Goal: Information Seeking & Learning: Learn about a topic

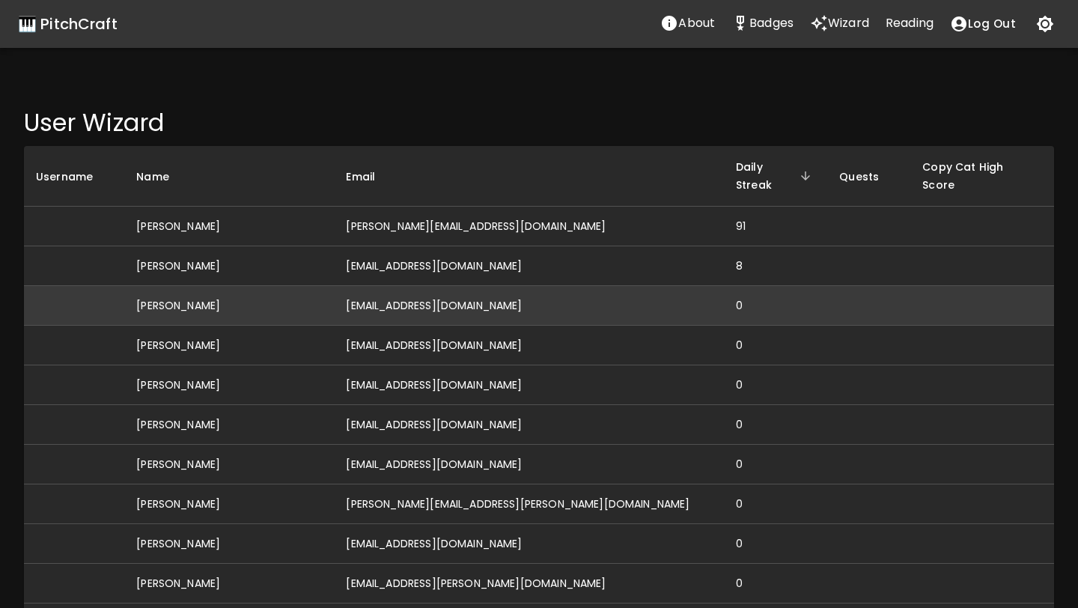
click at [631, 288] on td "[EMAIL_ADDRESS][DOMAIN_NAME]" at bounding box center [529, 306] width 390 height 40
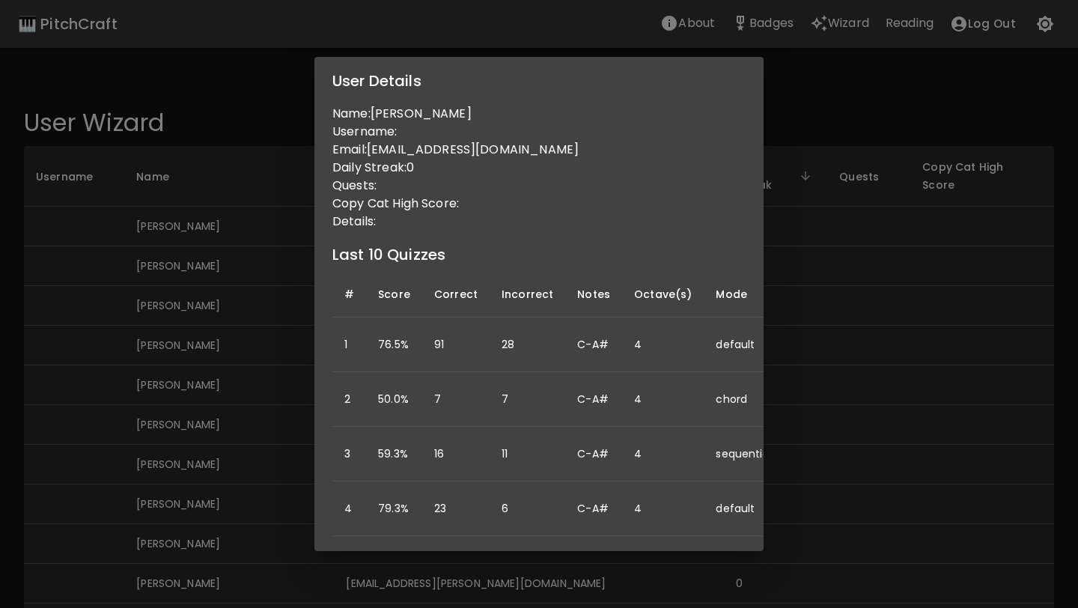
click at [809, 303] on div "User Details Name: [PERSON_NAME] Username: Email: [EMAIL_ADDRESS][DOMAIN_NAME] …" at bounding box center [539, 304] width 1078 height 608
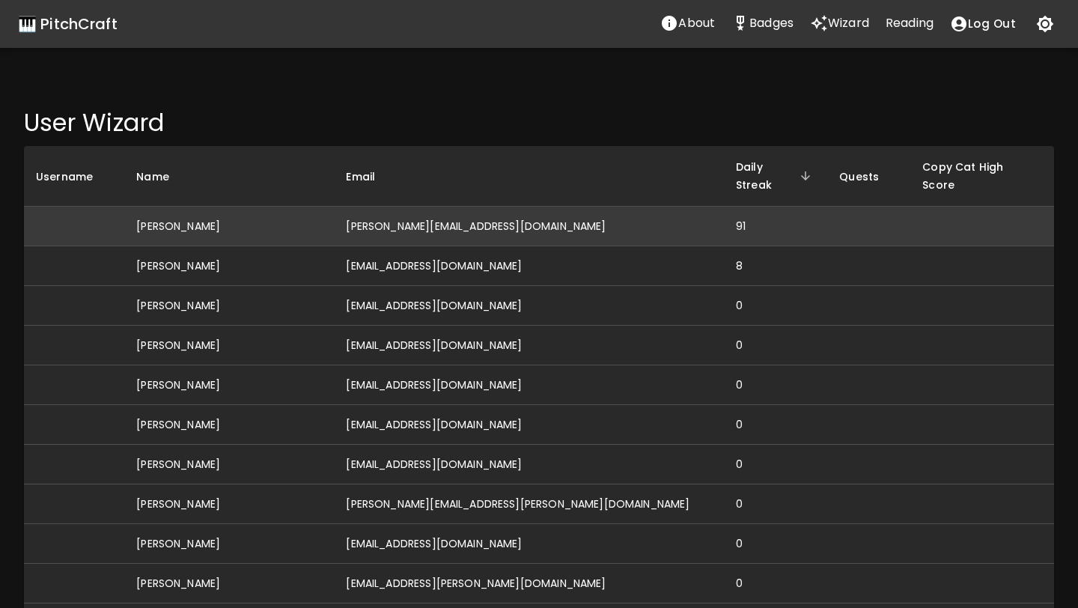
click at [506, 207] on td "[PERSON_NAME][EMAIL_ADDRESS][DOMAIN_NAME]" at bounding box center [529, 227] width 390 height 40
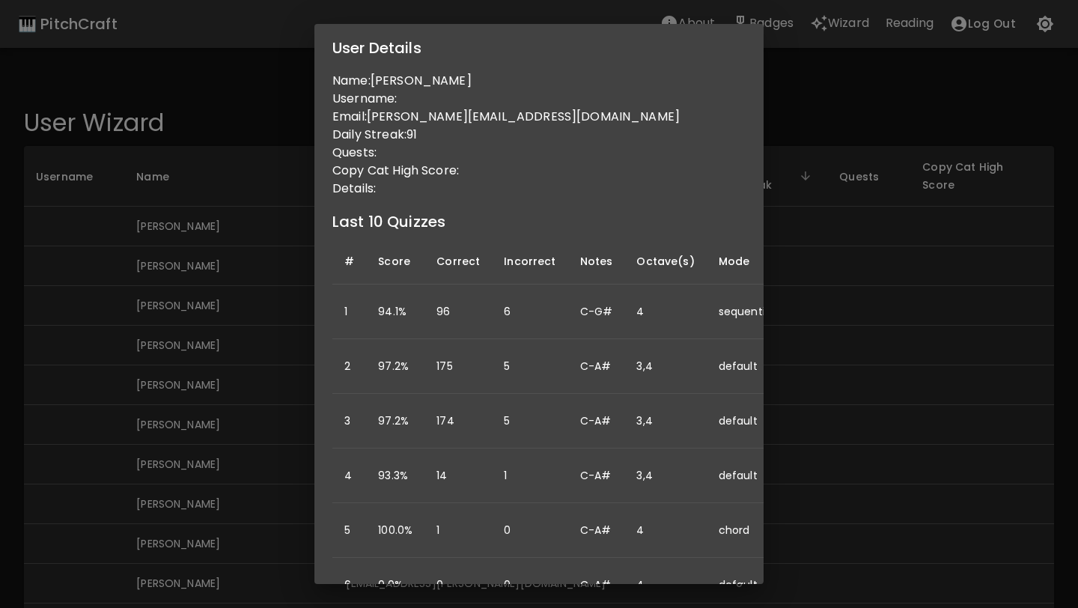
click at [424, 195] on p "Details:" at bounding box center [539, 189] width 413 height 18
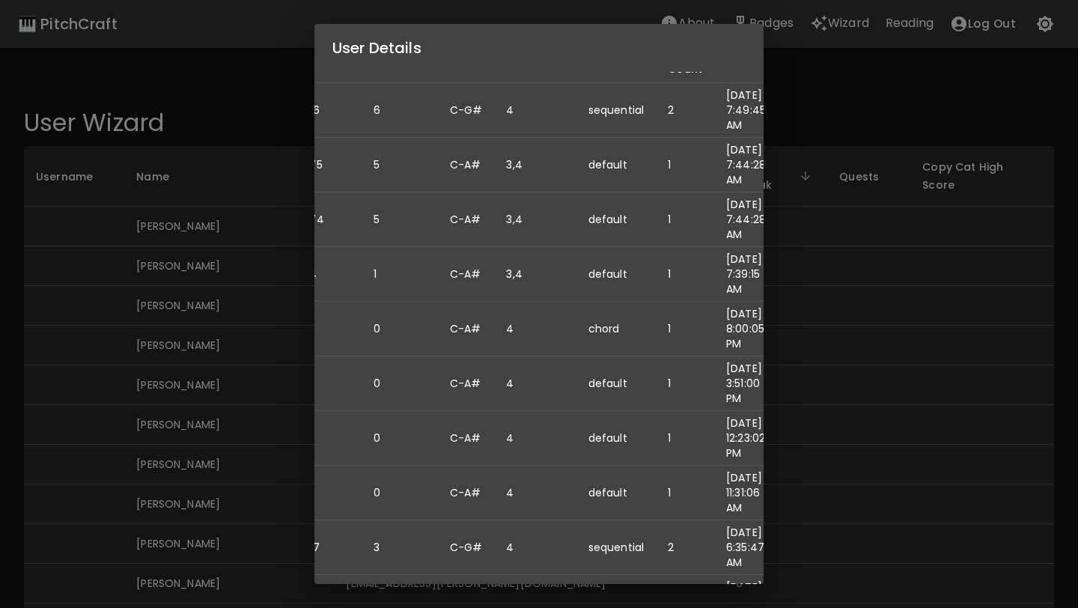
scroll to position [201, 146]
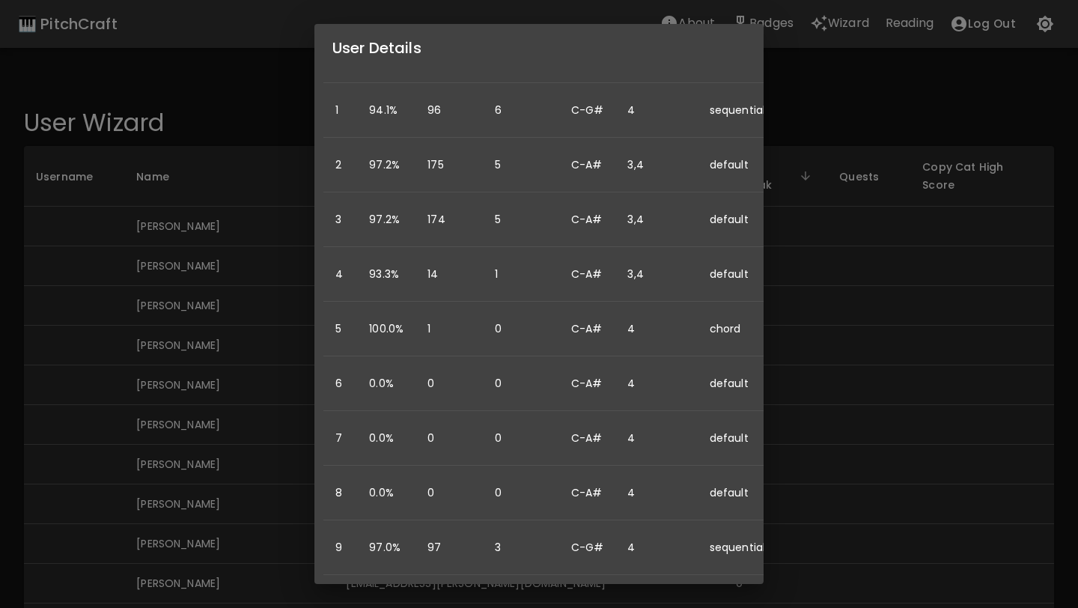
click at [846, 306] on div "User Details Name: [PERSON_NAME] Username: Email: [PERSON_NAME][EMAIL_ADDRESS][…" at bounding box center [539, 304] width 1078 height 608
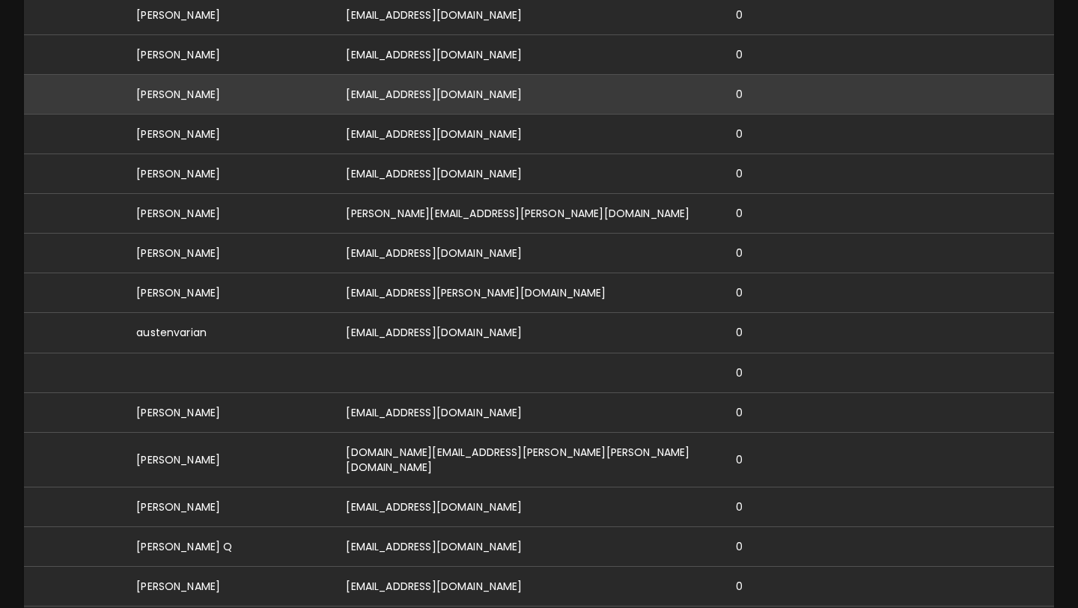
scroll to position [292, 0]
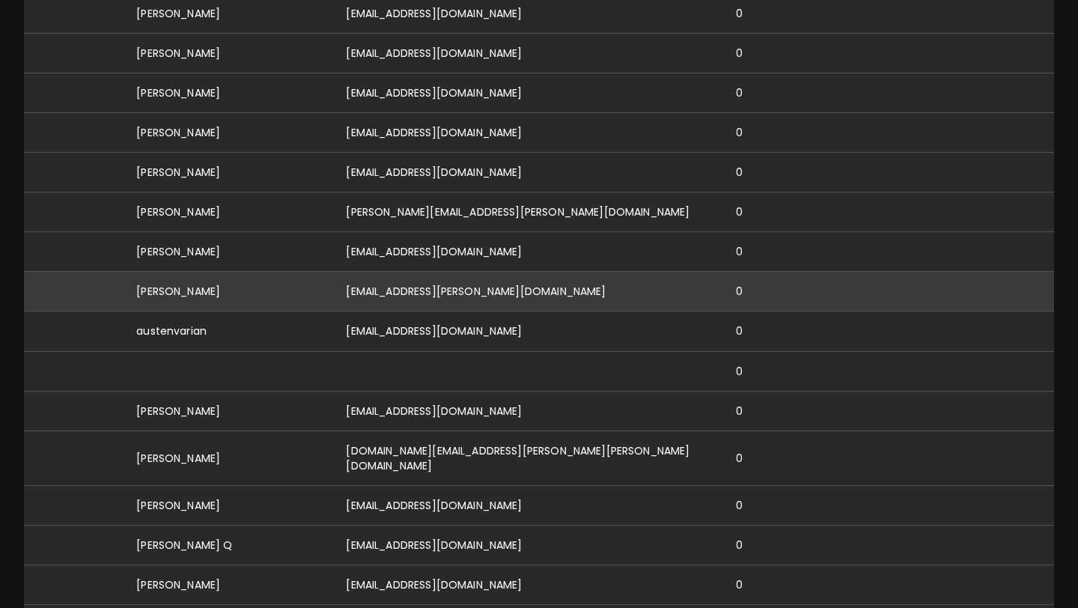
click at [488, 274] on td "[EMAIL_ADDRESS][PERSON_NAME][DOMAIN_NAME]" at bounding box center [529, 292] width 390 height 40
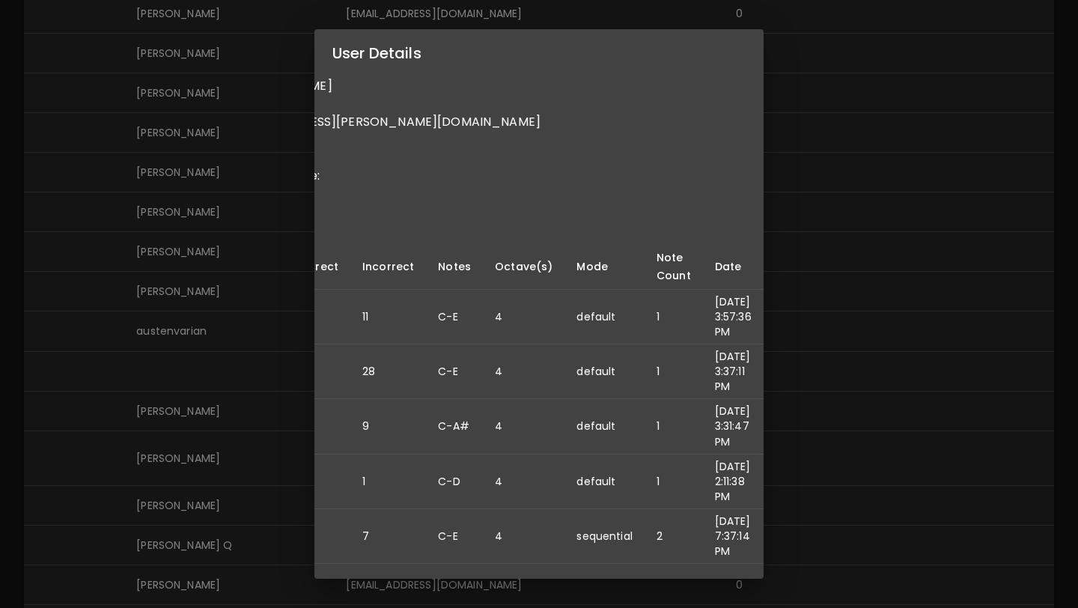
scroll to position [0, 0]
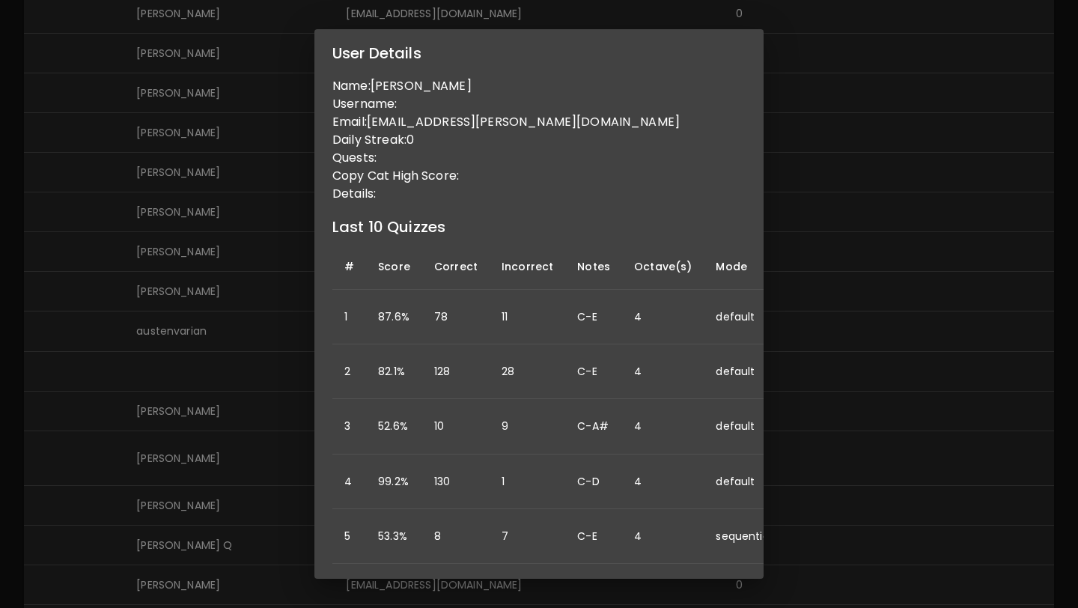
click at [795, 386] on div "User Details Name: [PERSON_NAME] Username: Email: [PERSON_NAME][EMAIL_ADDRESS][…" at bounding box center [539, 304] width 1078 height 608
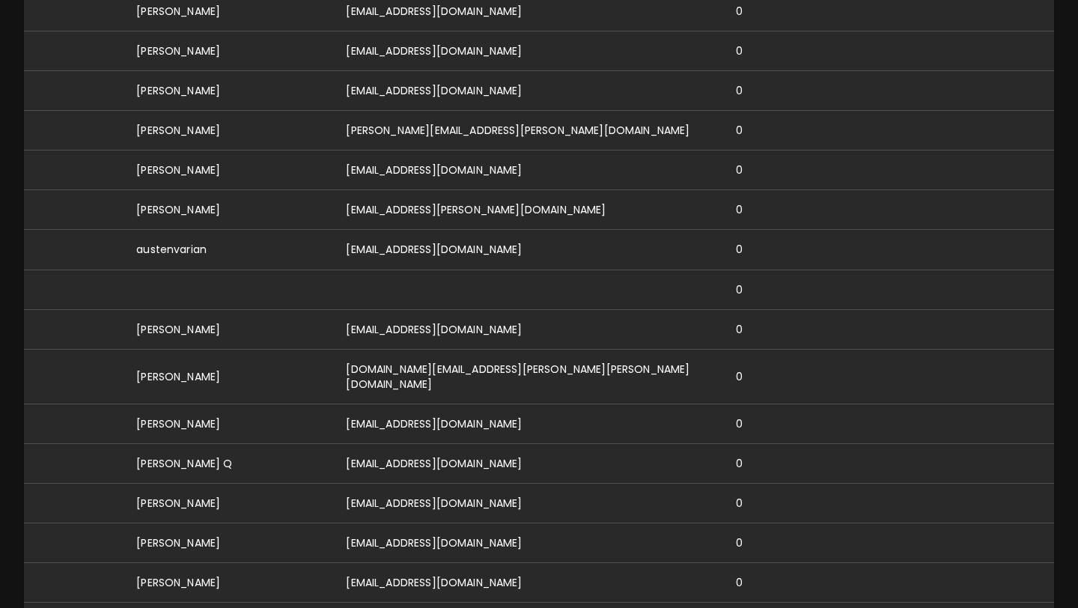
scroll to position [374, 0]
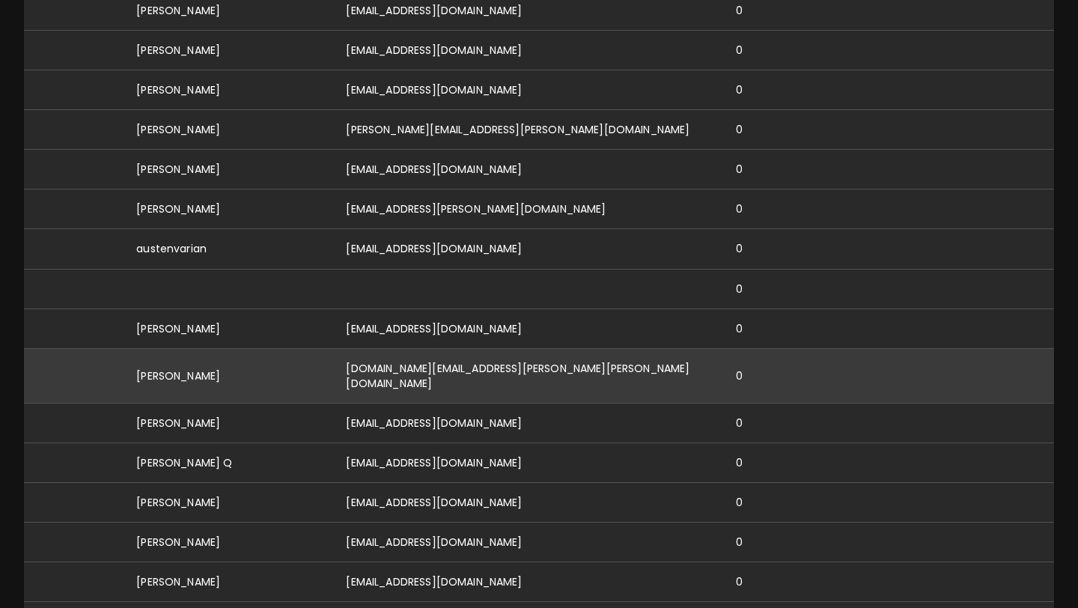
click at [503, 350] on td "[DOMAIN_NAME][EMAIL_ADDRESS][PERSON_NAME][PERSON_NAME][DOMAIN_NAME]" at bounding box center [529, 375] width 390 height 55
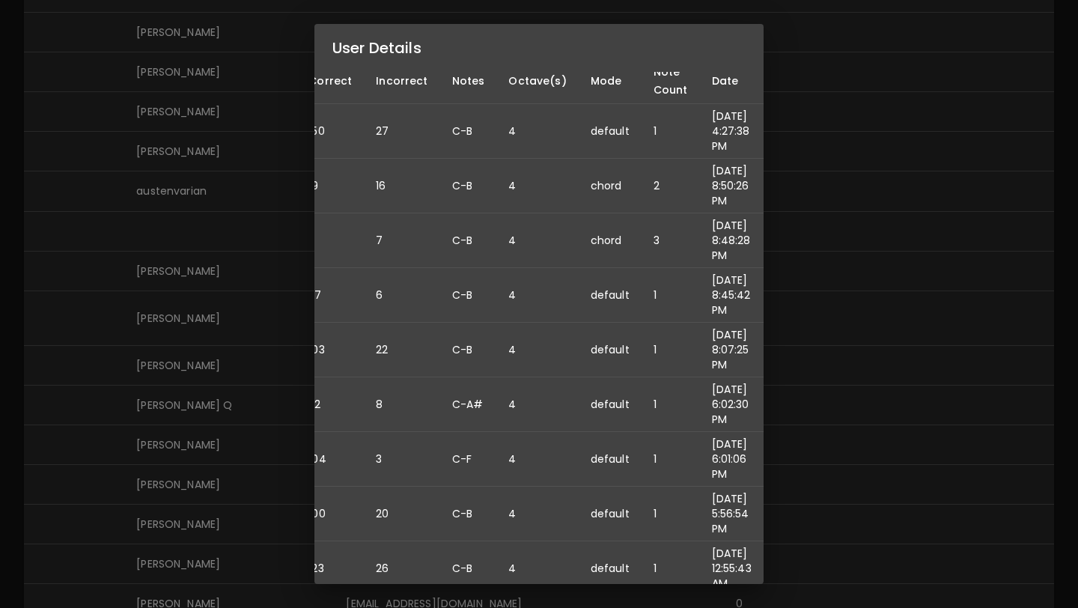
scroll to position [0, 129]
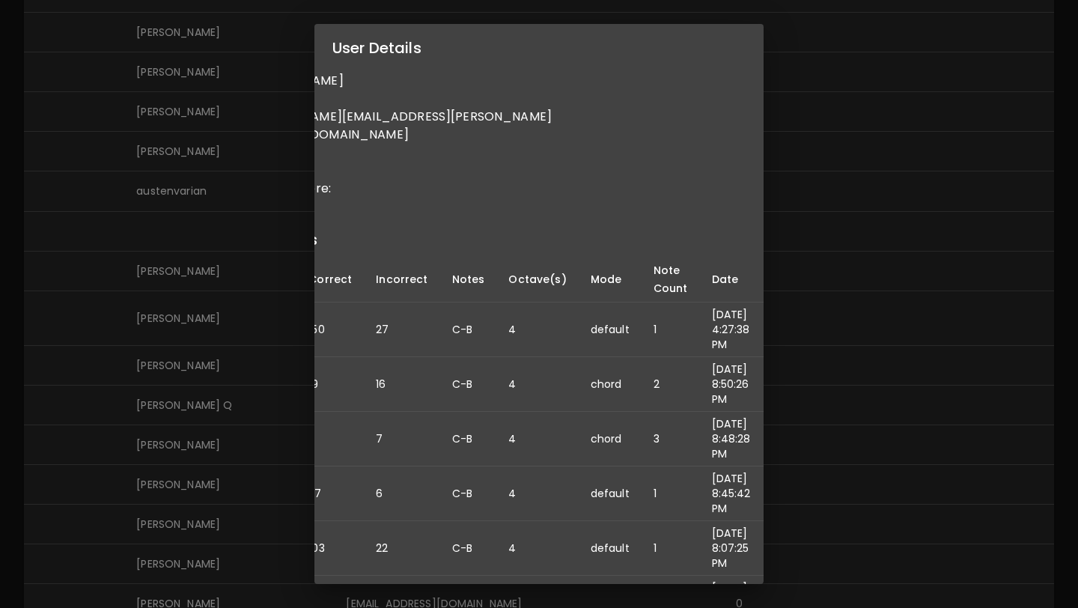
click at [187, 362] on div "User Details Name: [PERSON_NAME] Username: Email: [DOMAIN_NAME][EMAIL_ADDRESS][…" at bounding box center [539, 304] width 1078 height 608
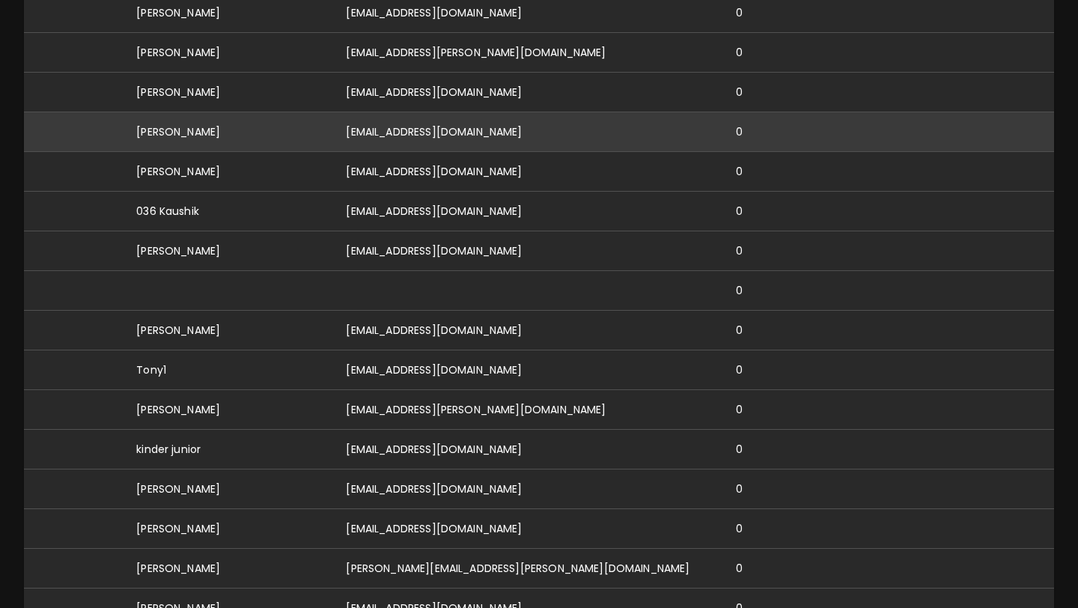
scroll to position [945, 0]
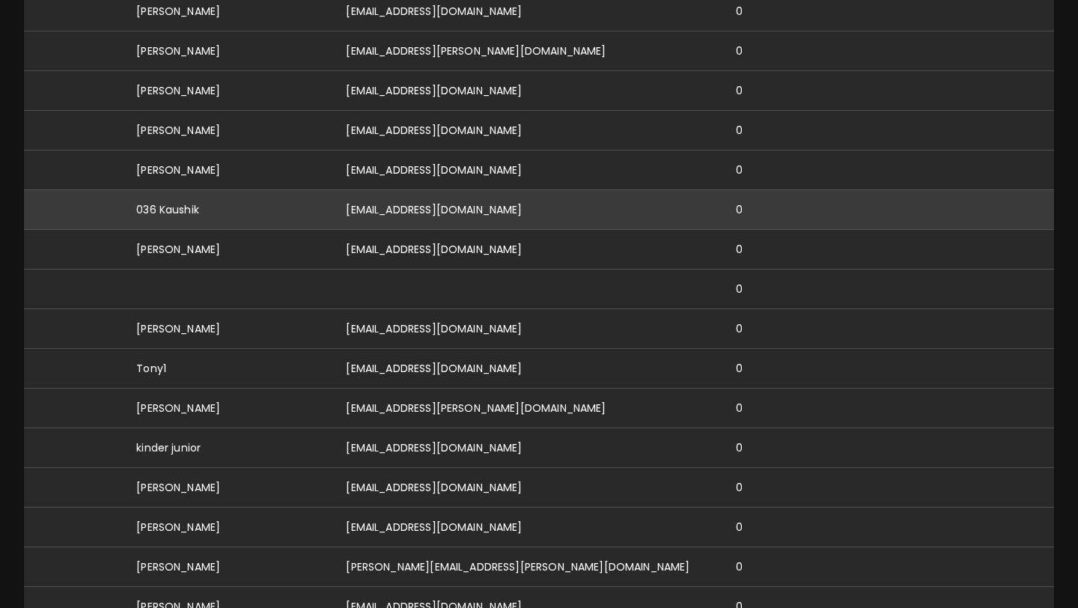
click at [422, 189] on td "[EMAIL_ADDRESS][DOMAIN_NAME]" at bounding box center [529, 209] width 390 height 40
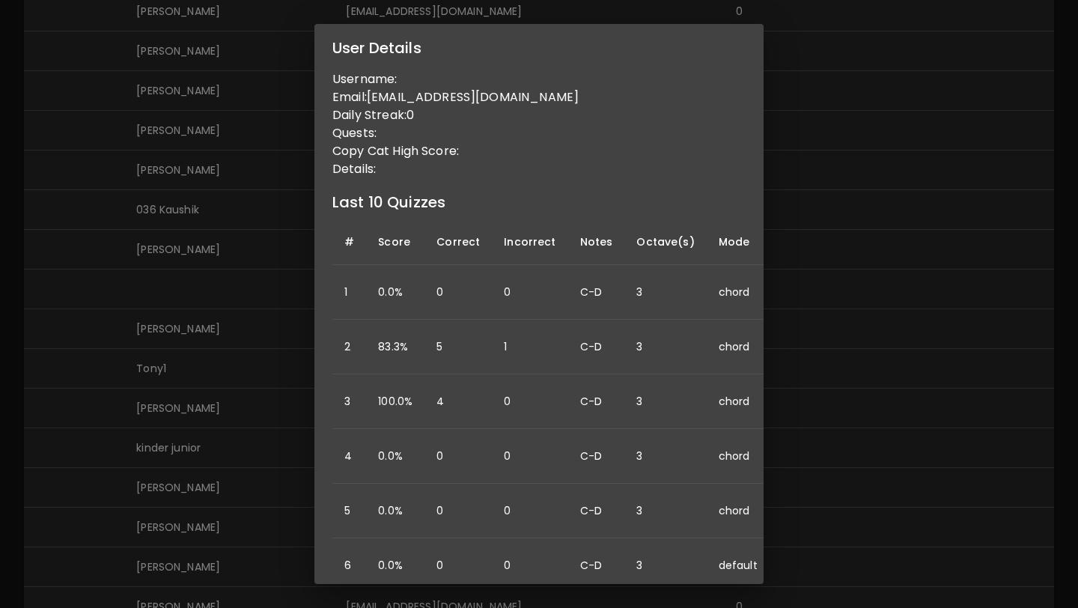
scroll to position [0, 0]
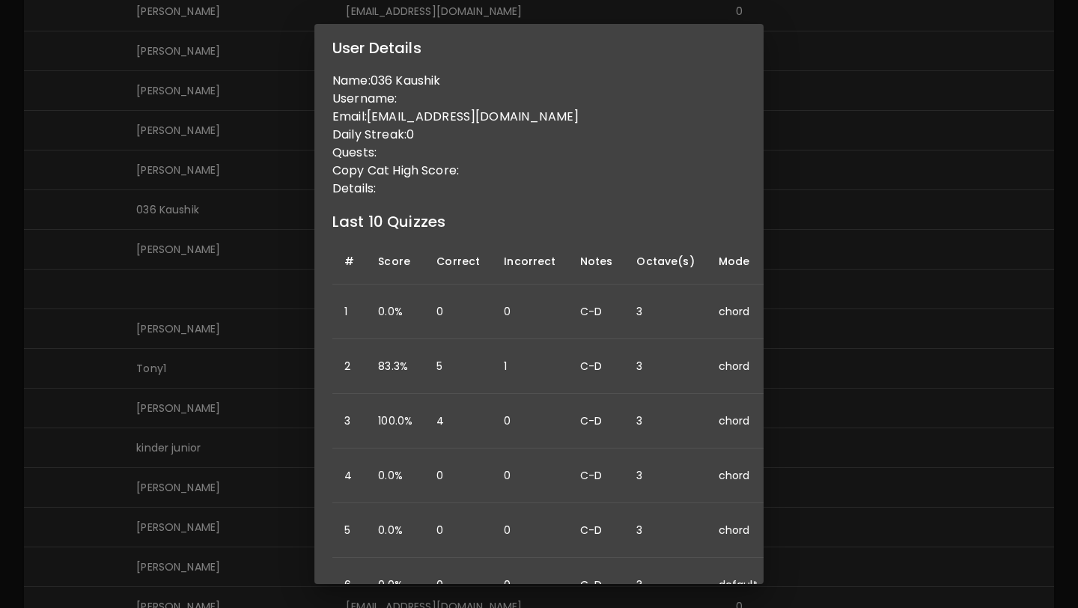
click at [280, 300] on div "User Details Name: 036 Kaushik Username: Email: [EMAIL_ADDRESS][DOMAIN_NAME] Da…" at bounding box center [539, 304] width 1078 height 608
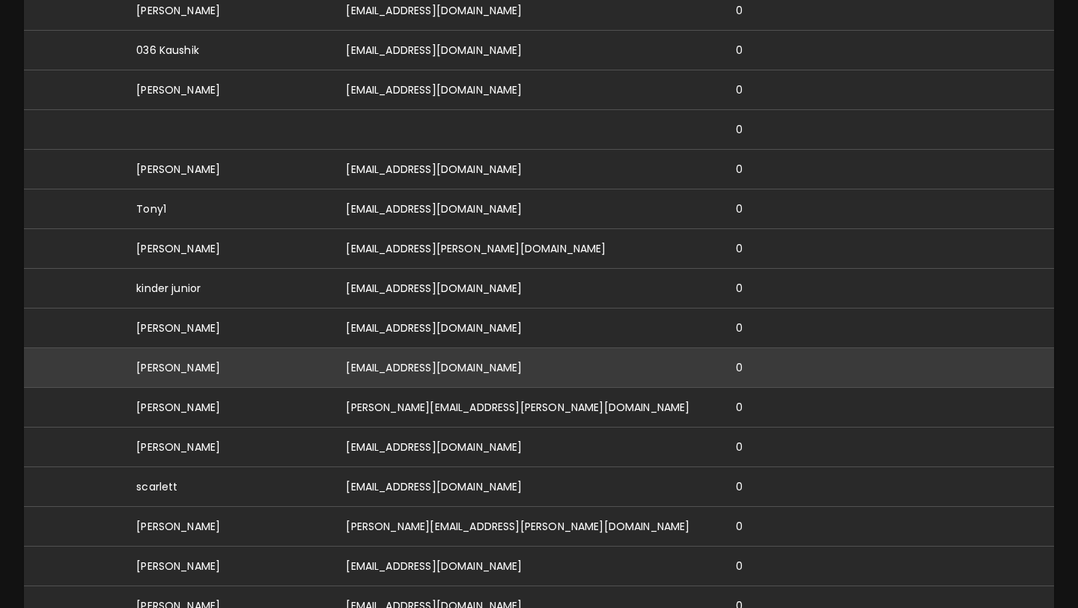
scroll to position [1108, 0]
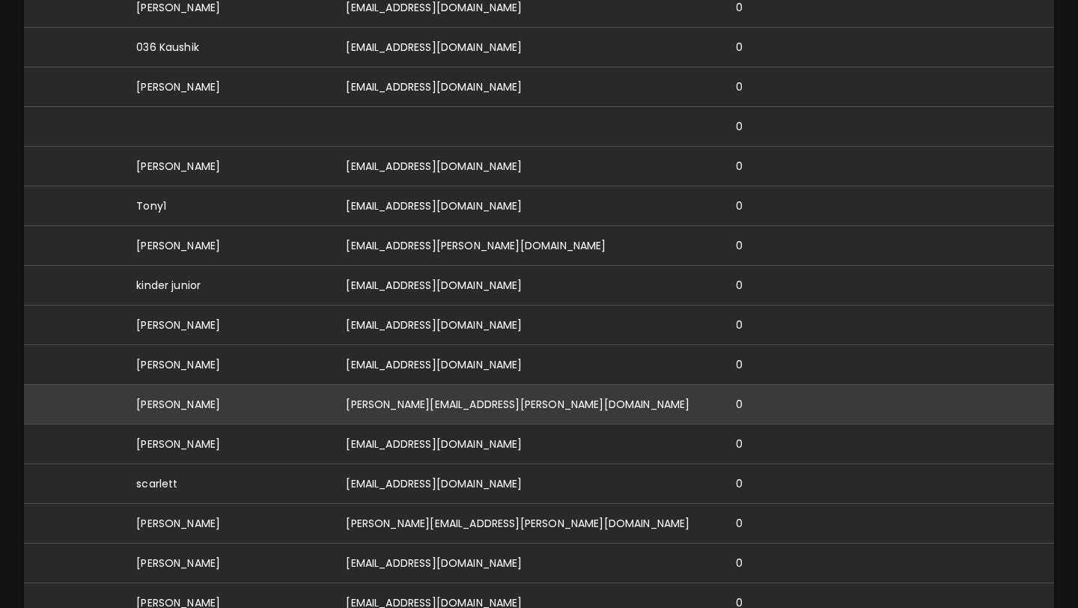
click at [442, 384] on td "[PERSON_NAME][EMAIL_ADDRESS][PERSON_NAME][DOMAIN_NAME]" at bounding box center [529, 404] width 390 height 40
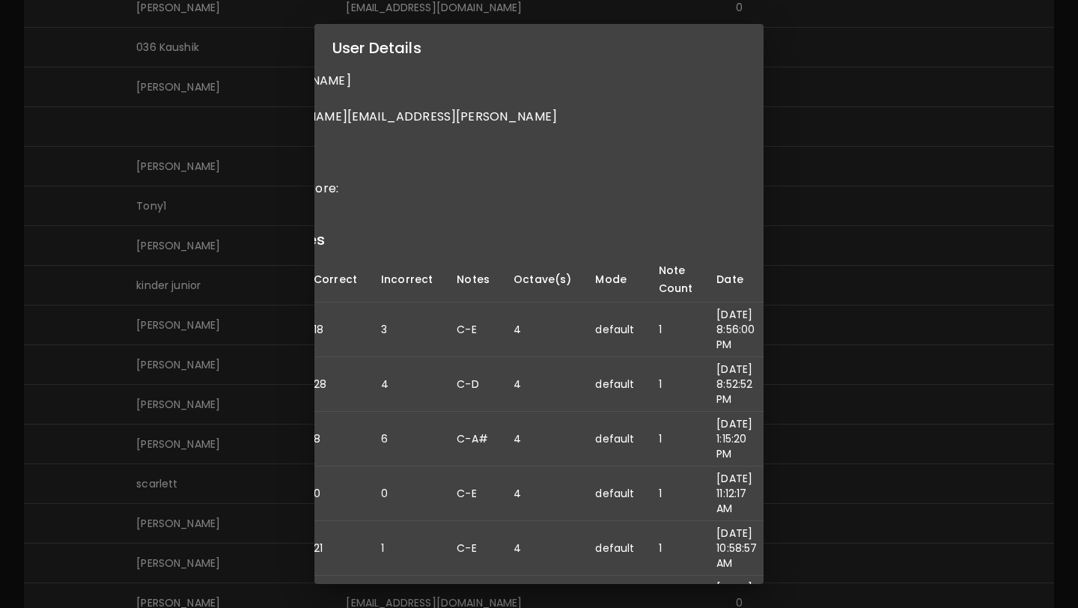
scroll to position [0, 0]
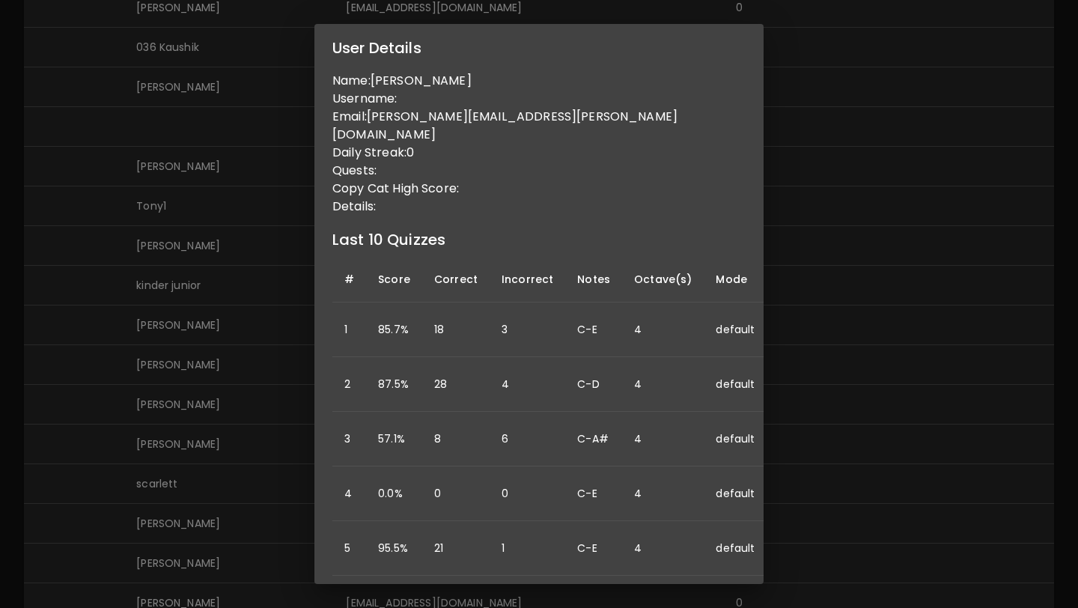
click at [212, 460] on div "User Details Name: [PERSON_NAME] Username: Email: [PERSON_NAME][EMAIL_ADDRESS][…" at bounding box center [539, 304] width 1078 height 608
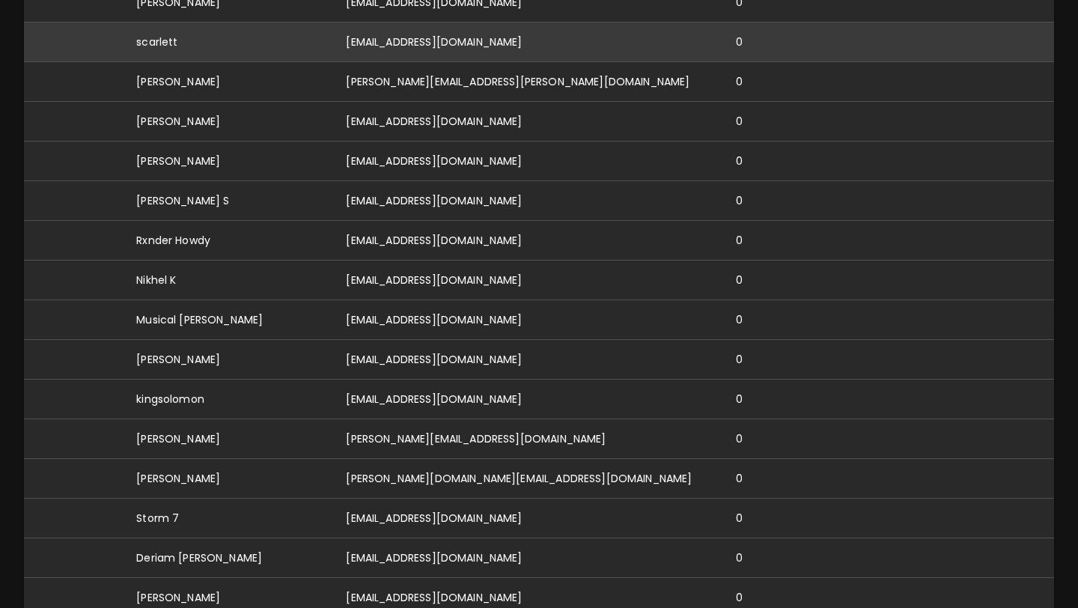
scroll to position [1541, 0]
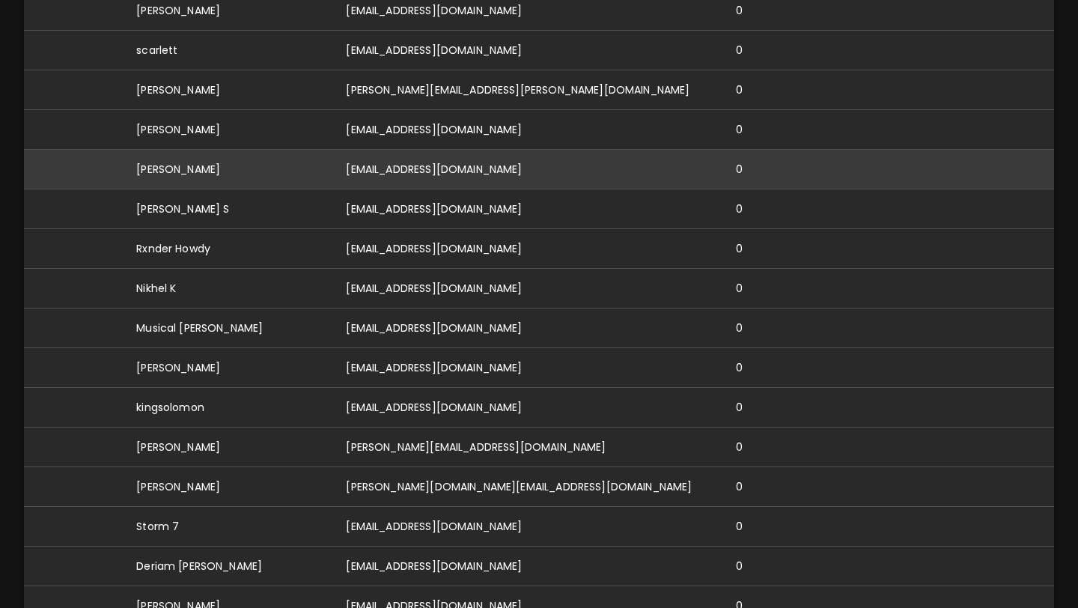
click at [444, 149] on td "[EMAIL_ADDRESS][DOMAIN_NAME]" at bounding box center [529, 169] width 390 height 40
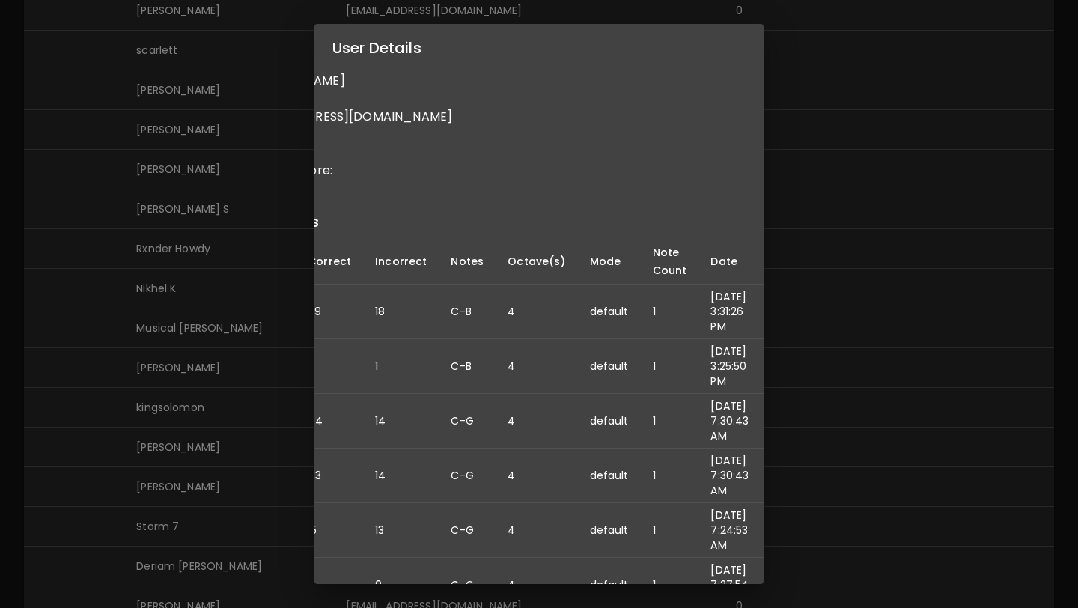
scroll to position [0, 0]
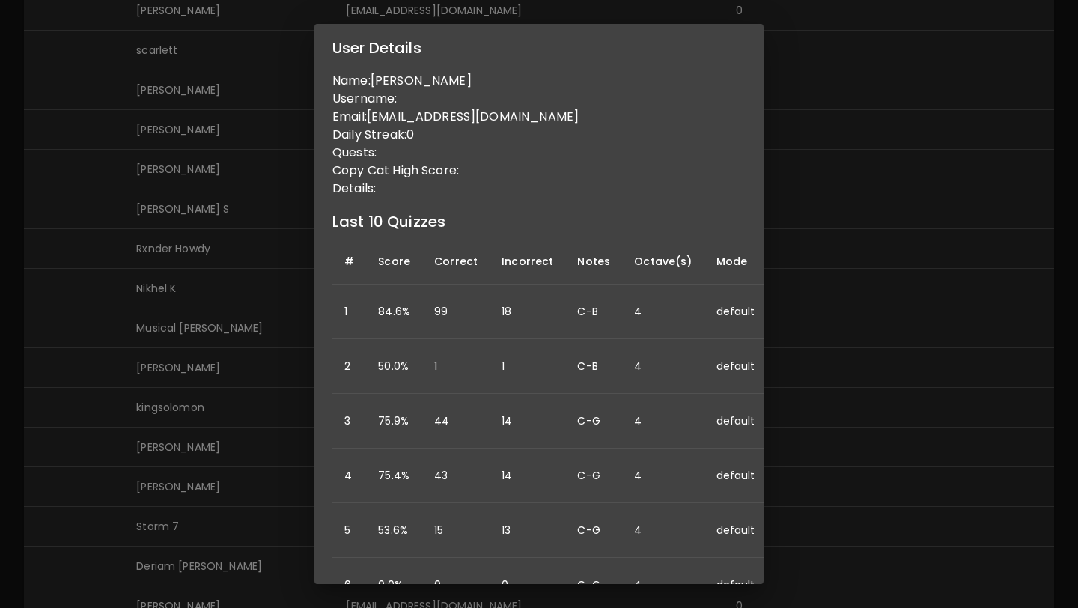
click at [255, 395] on div "User Details Name: [PERSON_NAME] Username: Email: [EMAIL_ADDRESS][DOMAIN_NAME] …" at bounding box center [539, 304] width 1078 height 608
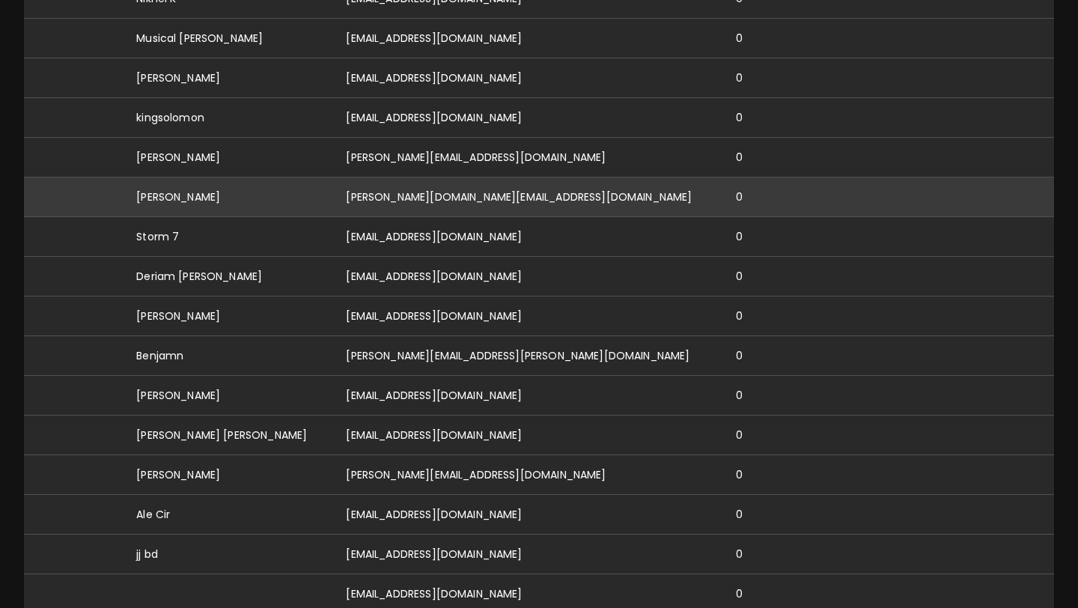
scroll to position [1875, 0]
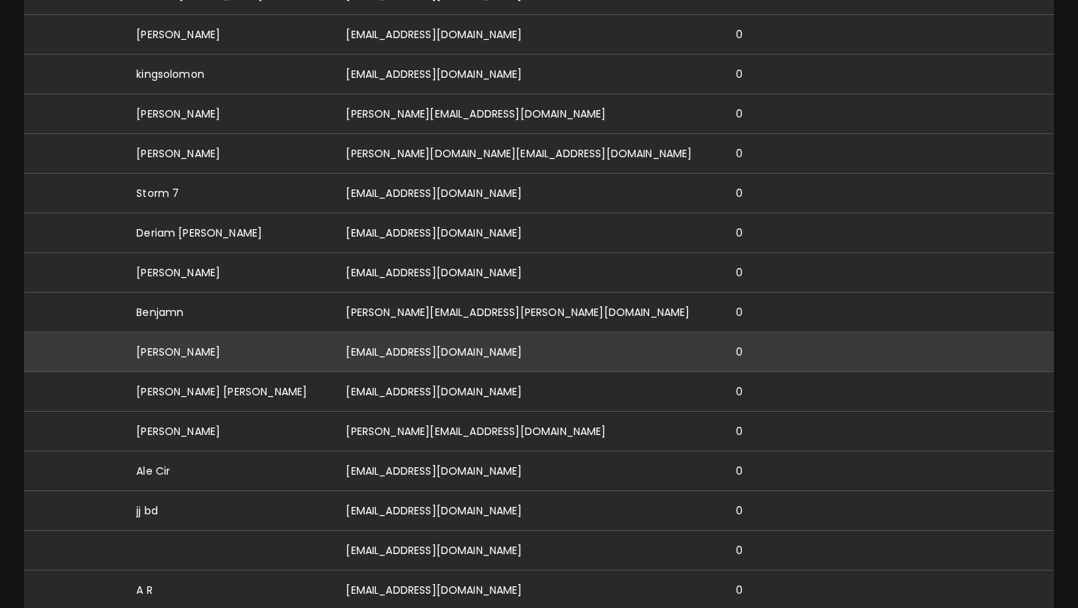
click at [404, 333] on td "[EMAIL_ADDRESS][DOMAIN_NAME]" at bounding box center [529, 353] width 390 height 40
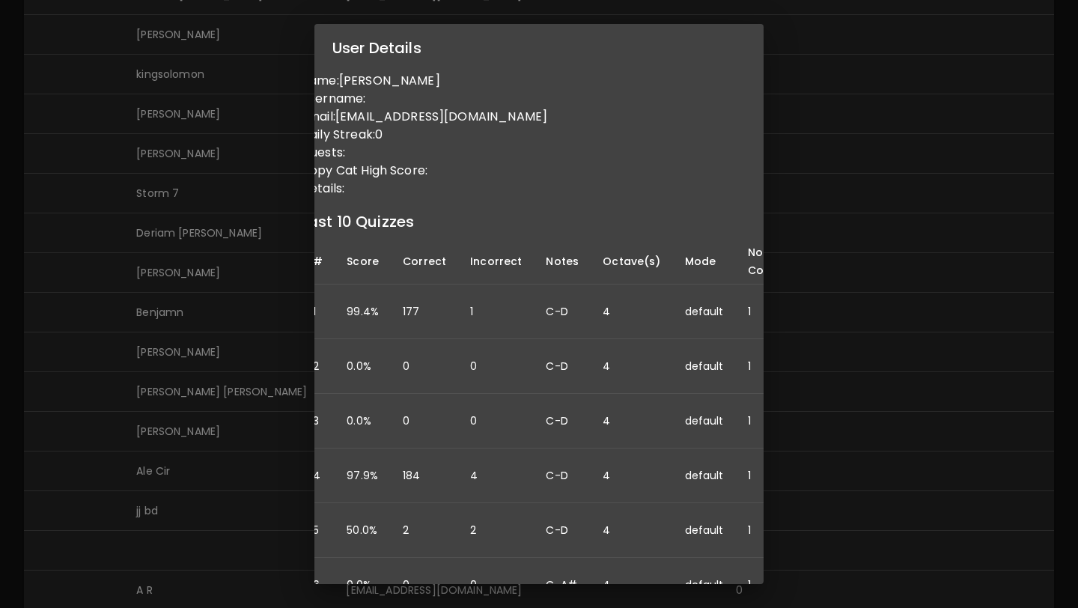
scroll to position [0, 0]
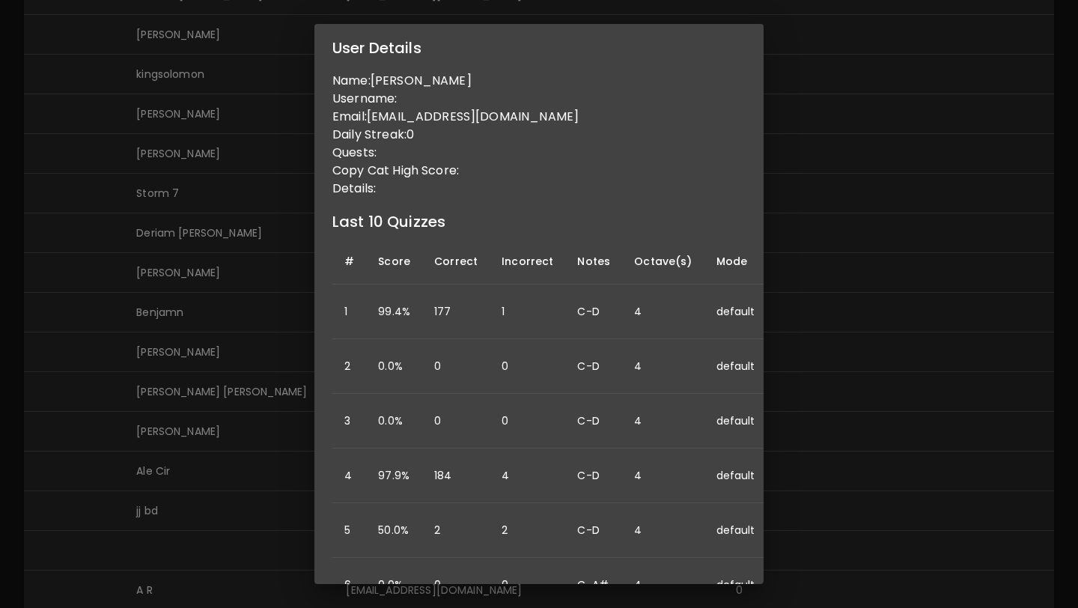
click at [295, 410] on div "User Details Name: [PERSON_NAME] Username: Email: [EMAIL_ADDRESS][DOMAIN_NAME] …" at bounding box center [539, 304] width 1078 height 608
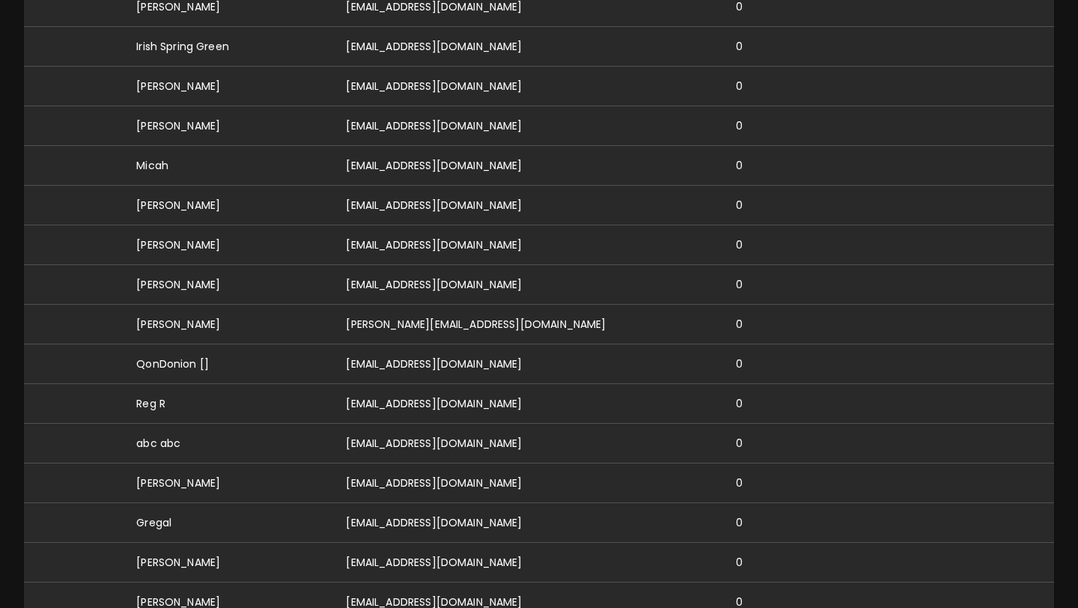
scroll to position [4223, 0]
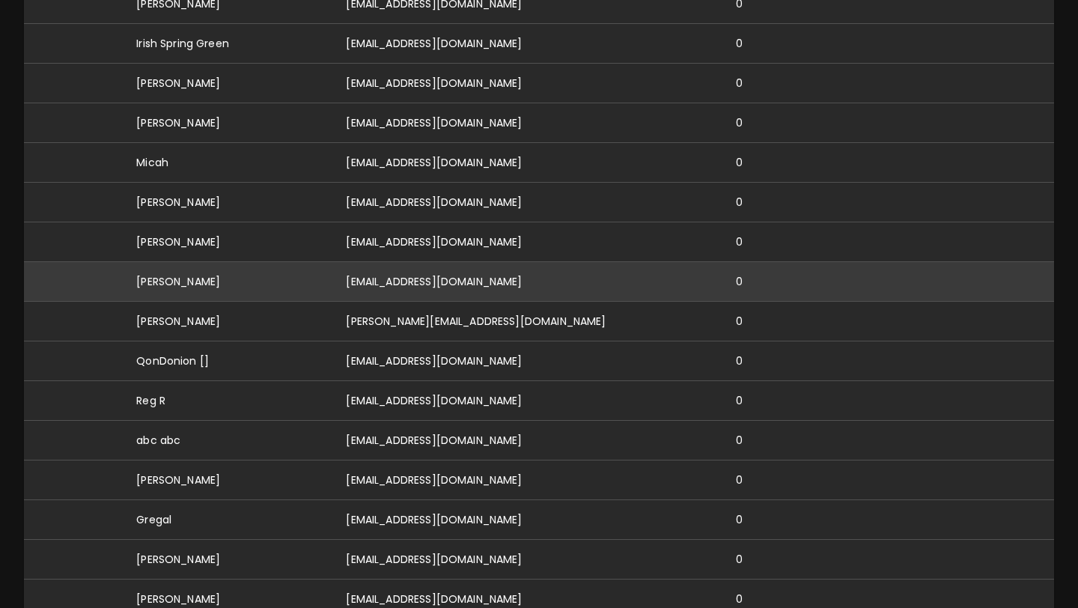
click at [403, 262] on td "[EMAIL_ADDRESS][DOMAIN_NAME]" at bounding box center [529, 282] width 390 height 40
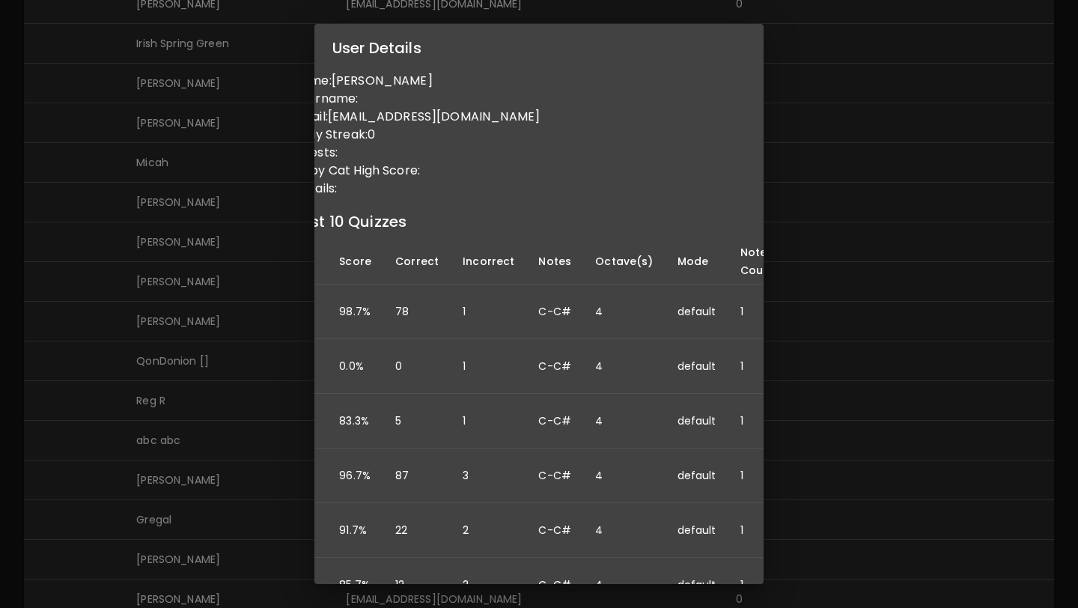
scroll to position [0, 0]
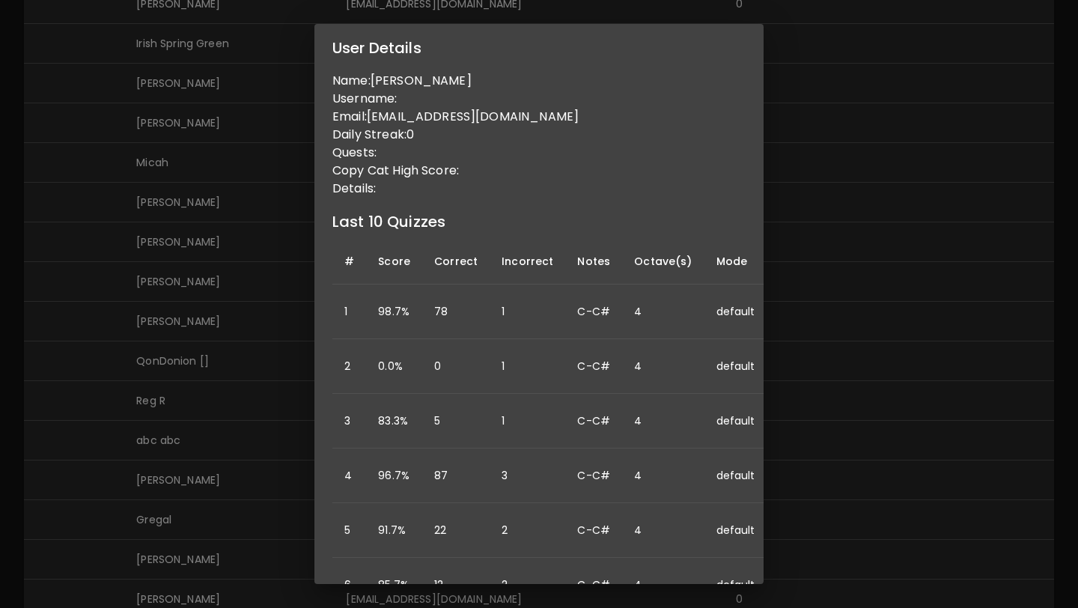
click at [259, 395] on div "User Details Name: [PERSON_NAME] Username: Email: [EMAIL_ADDRESS][DOMAIN_NAME] …" at bounding box center [539, 304] width 1078 height 608
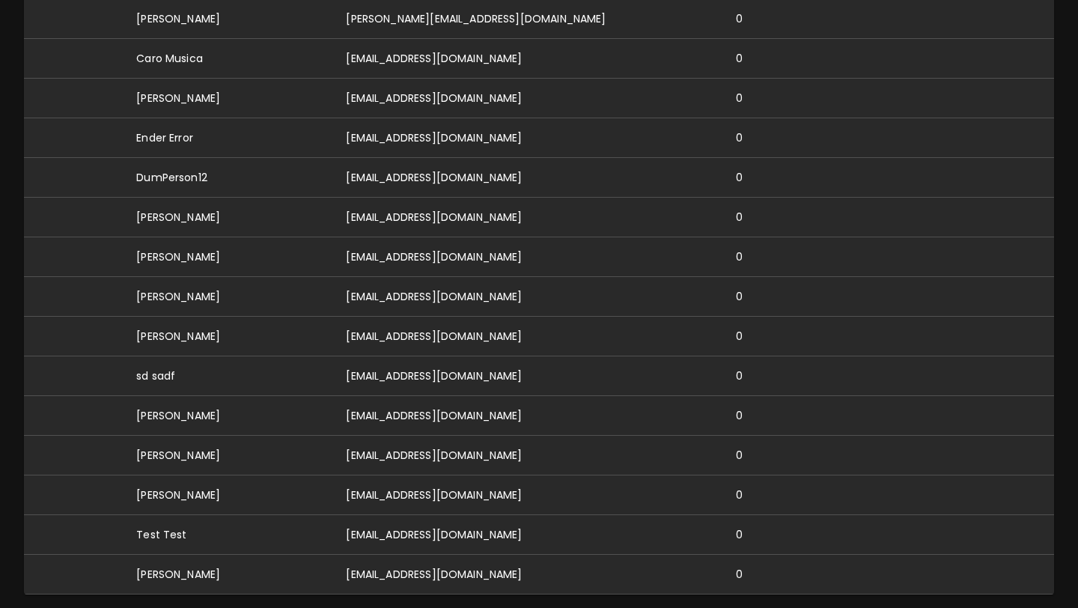
scroll to position [7295, 0]
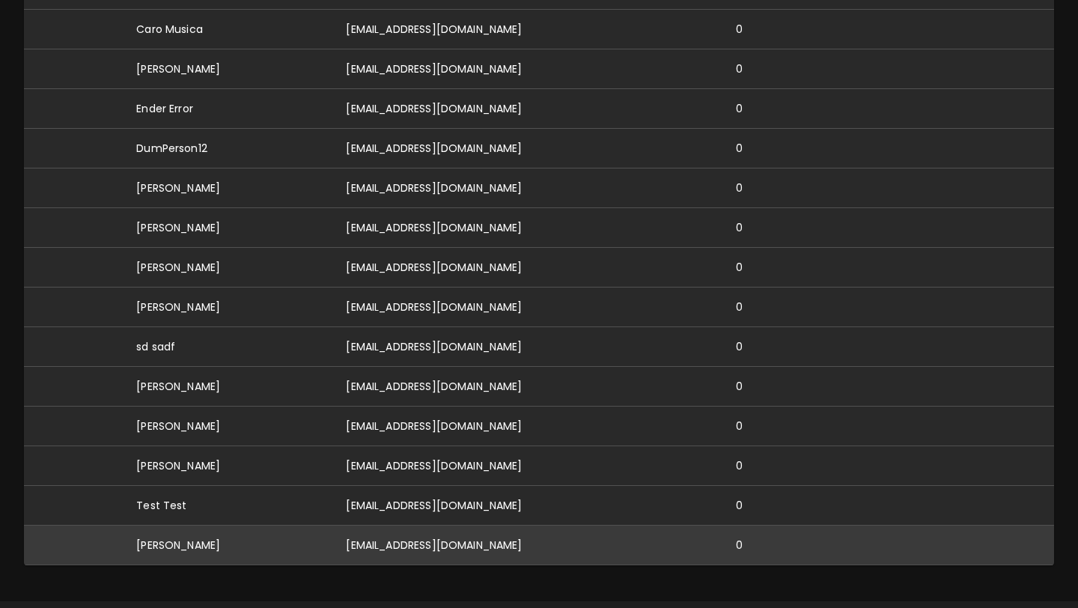
click at [203, 526] on td "[PERSON_NAME]" at bounding box center [229, 546] width 210 height 40
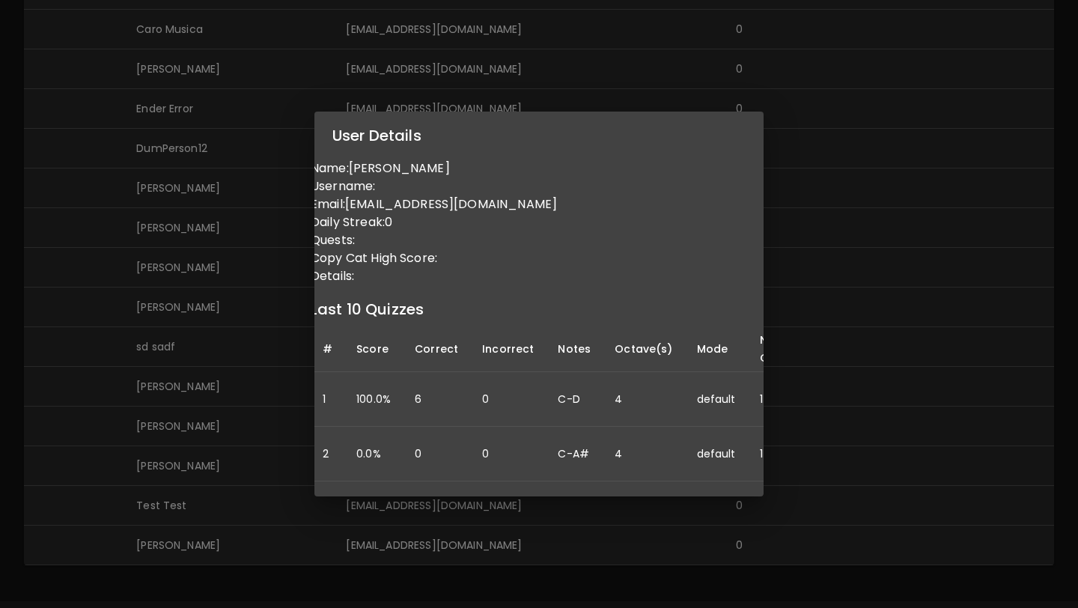
scroll to position [0, 0]
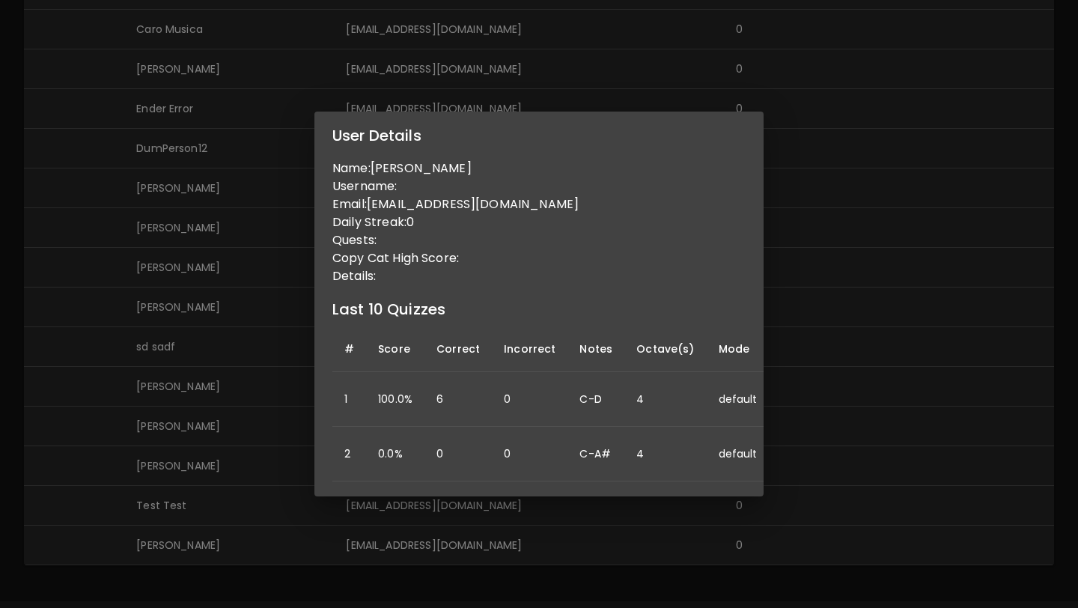
click at [239, 430] on div "User Details Name: [PERSON_NAME] Username: Email: [EMAIL_ADDRESS][DOMAIN_NAME] …" at bounding box center [539, 304] width 1078 height 608
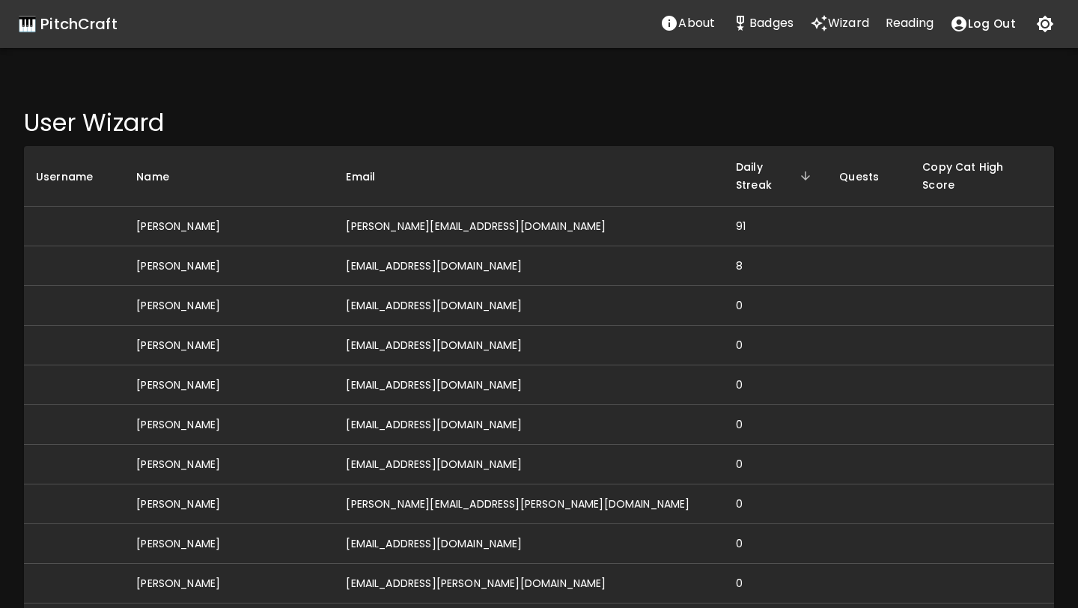
click at [172, 178] on th "Name" at bounding box center [229, 176] width 210 height 61
click at [175, 168] on span "Name" at bounding box center [162, 177] width 52 height 18
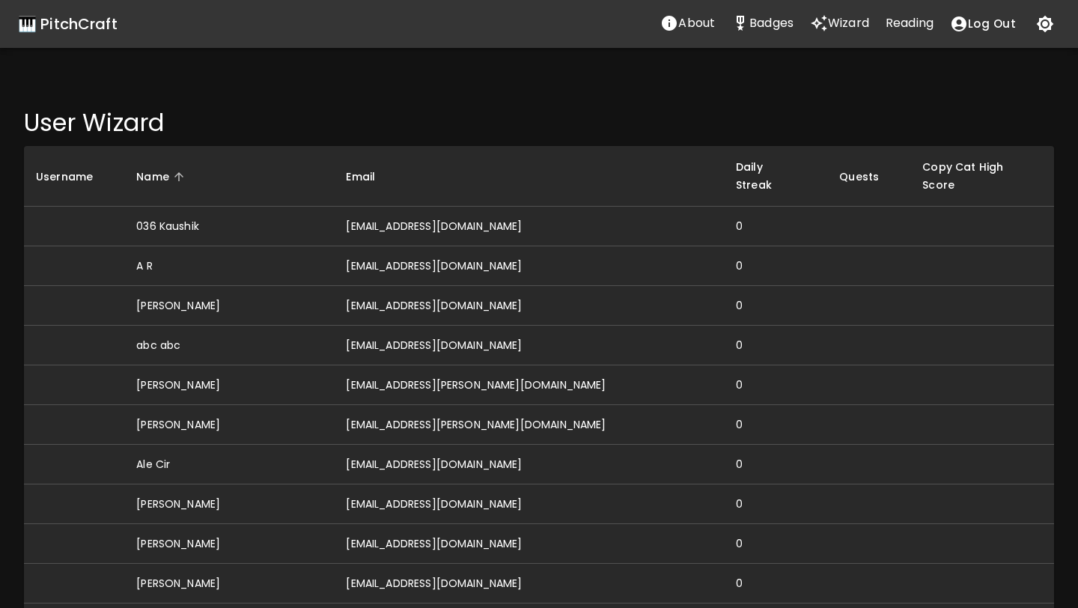
click at [175, 168] on span "Name" at bounding box center [162, 177] width 52 height 18
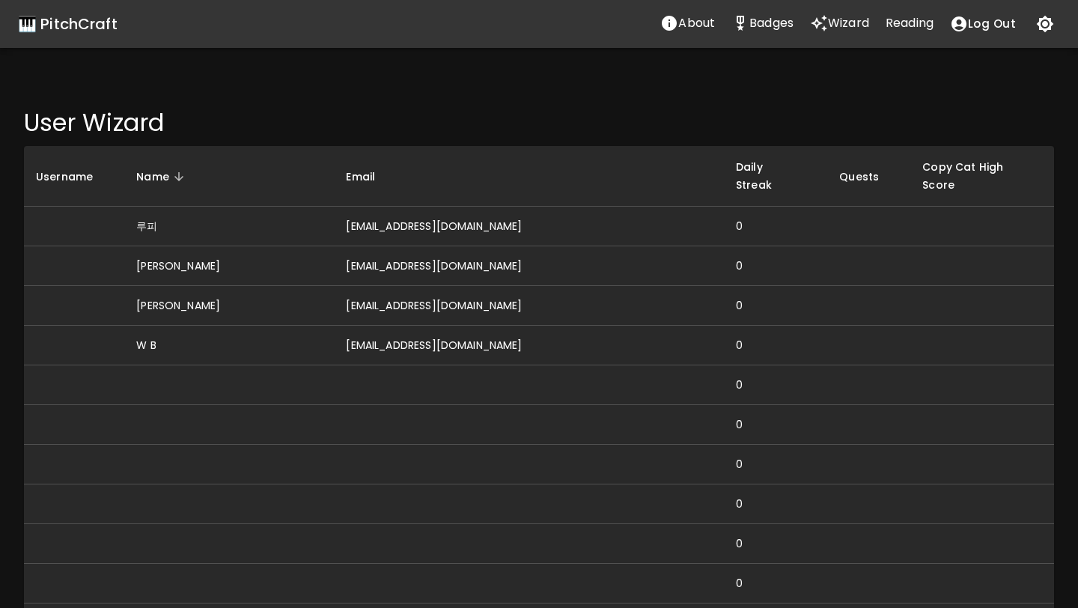
click at [175, 168] on span "Name" at bounding box center [162, 177] width 52 height 18
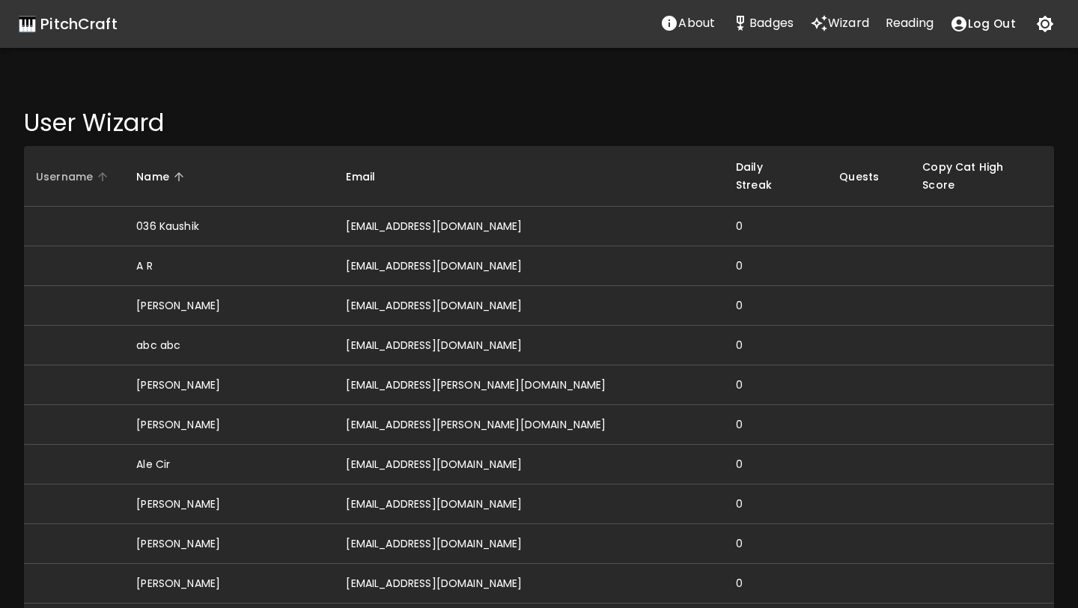
click at [91, 174] on span "Username" at bounding box center [74, 177] width 76 height 18
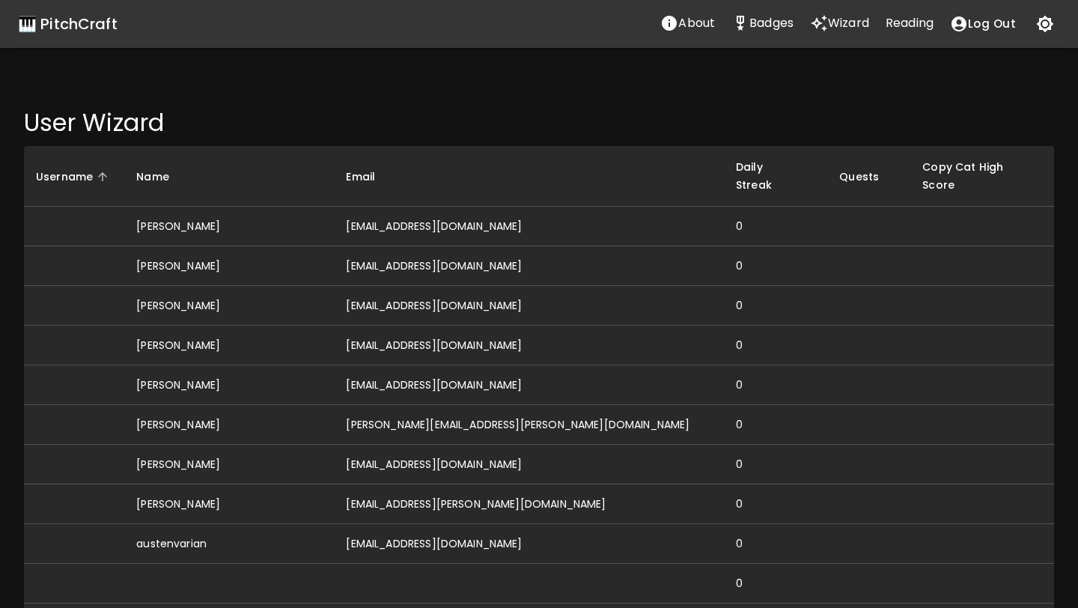
click at [91, 175] on span "Username" at bounding box center [74, 177] width 76 height 18
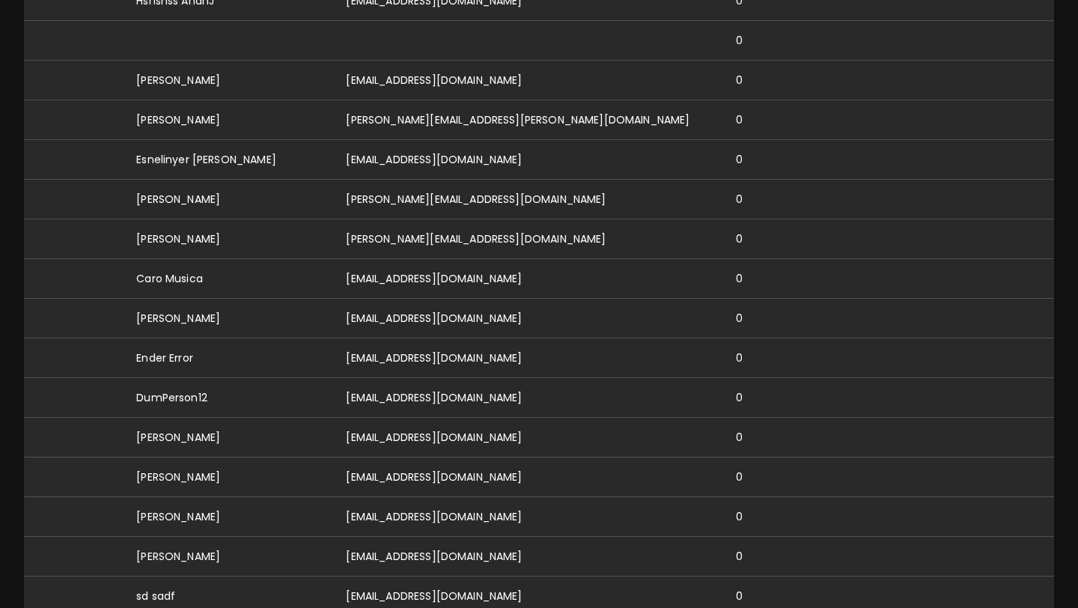
scroll to position [7314, 0]
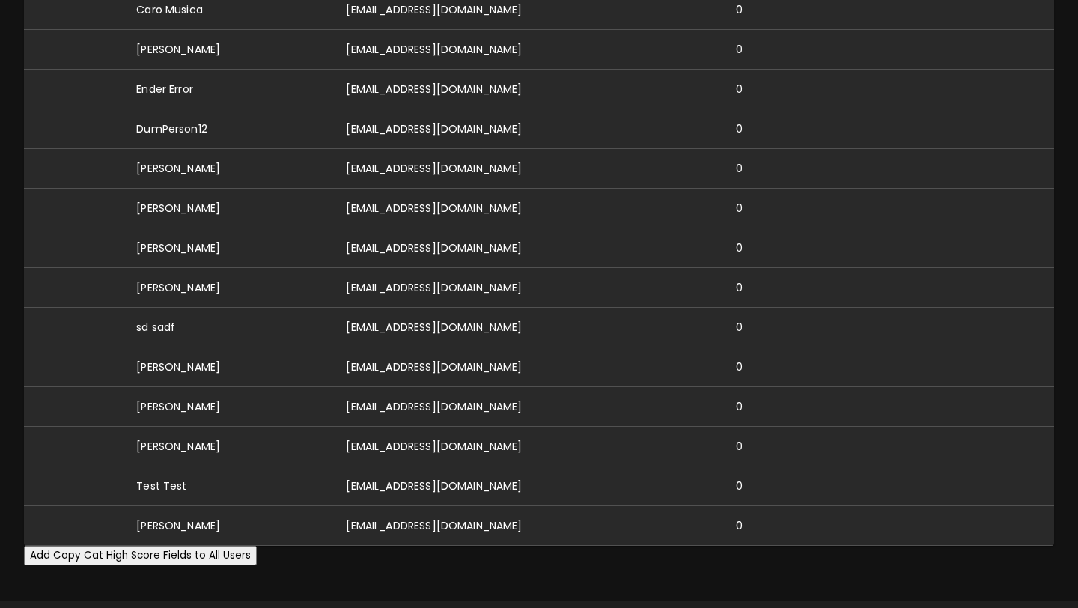
click at [210, 546] on button "Add Copy Cat High Score Fields to All Users" at bounding box center [140, 555] width 233 height 19
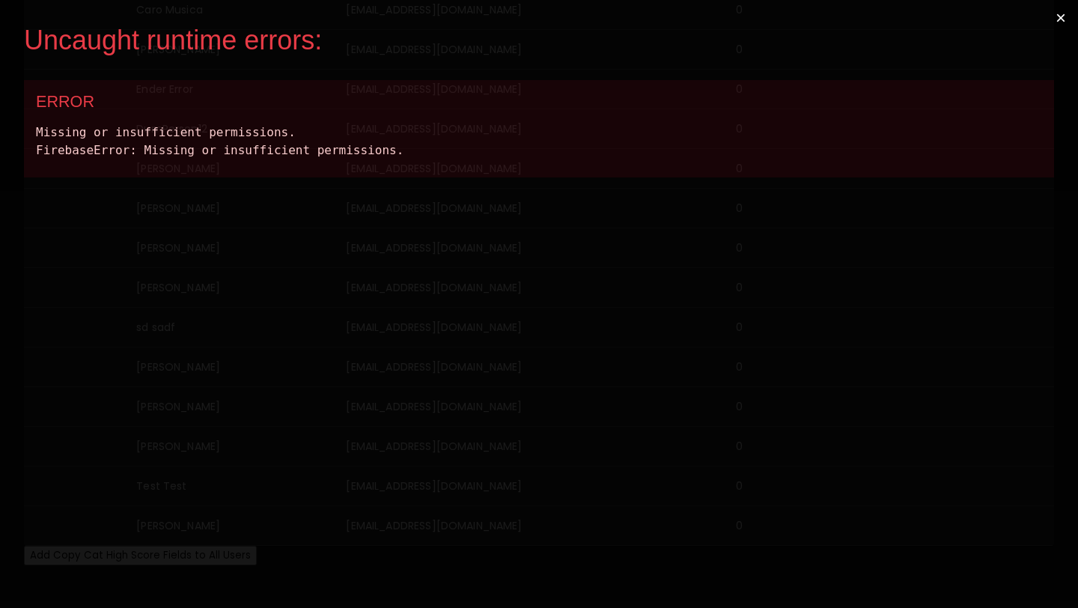
scroll to position [0, 0]
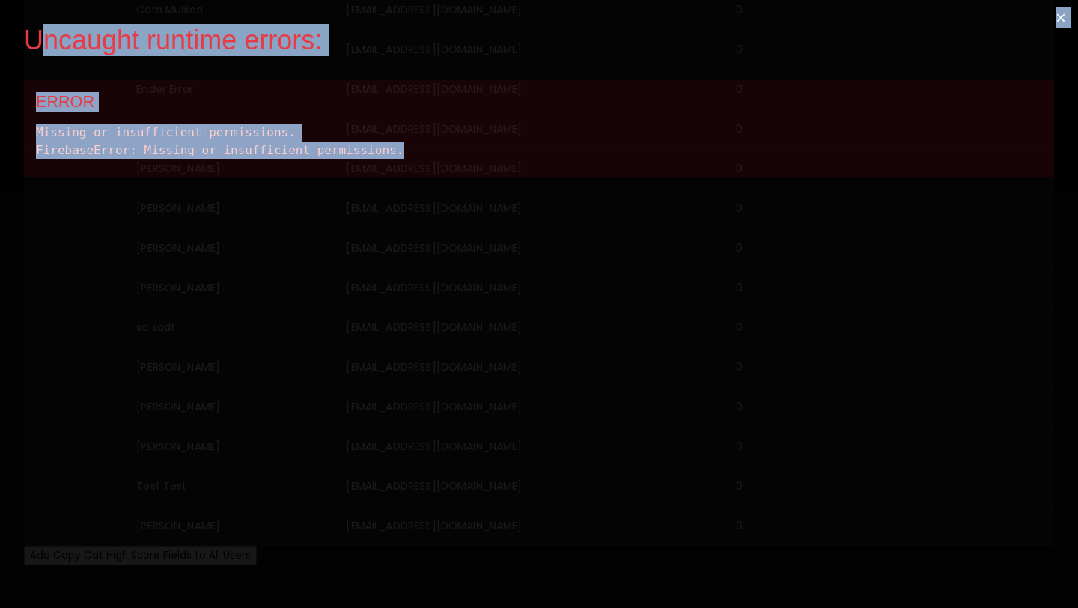
drag, startPoint x: 404, startPoint y: 149, endPoint x: 38, endPoint y: 33, distance: 384.2
click at [37, 33] on div "Uncaught runtime errors: × ERROR Missing or insufficient permissions. FirebaseE…" at bounding box center [539, 304] width 1078 height 608
copy div "ncaught runtime errors: × ERROR Missing or insufficient permissions. FirebaseEr…"
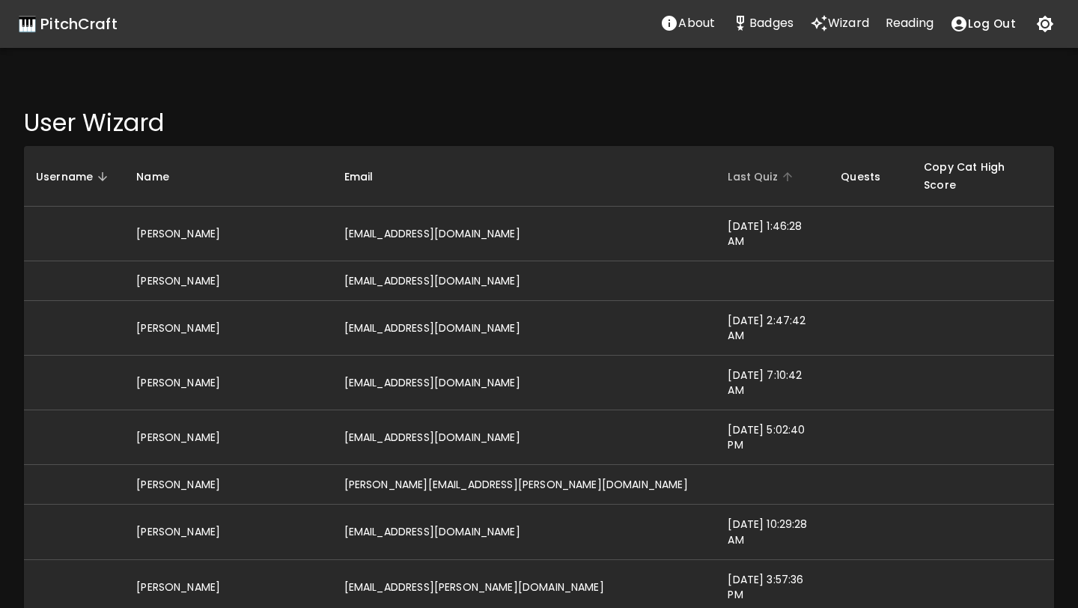
click at [728, 168] on span "Last Quiz" at bounding box center [762, 177] width 69 height 18
click at [728, 169] on span "Last Quiz" at bounding box center [762, 177] width 69 height 18
click at [728, 170] on span "Last Quiz" at bounding box center [762, 177] width 69 height 18
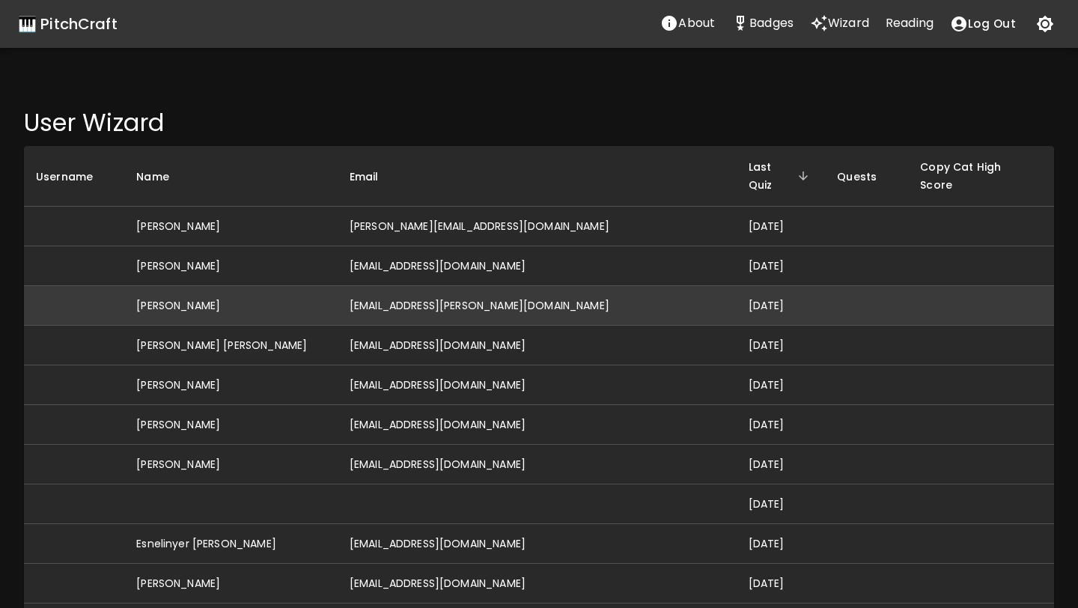
click at [526, 286] on td "[EMAIL_ADDRESS][PERSON_NAME][DOMAIN_NAME]" at bounding box center [537, 306] width 399 height 40
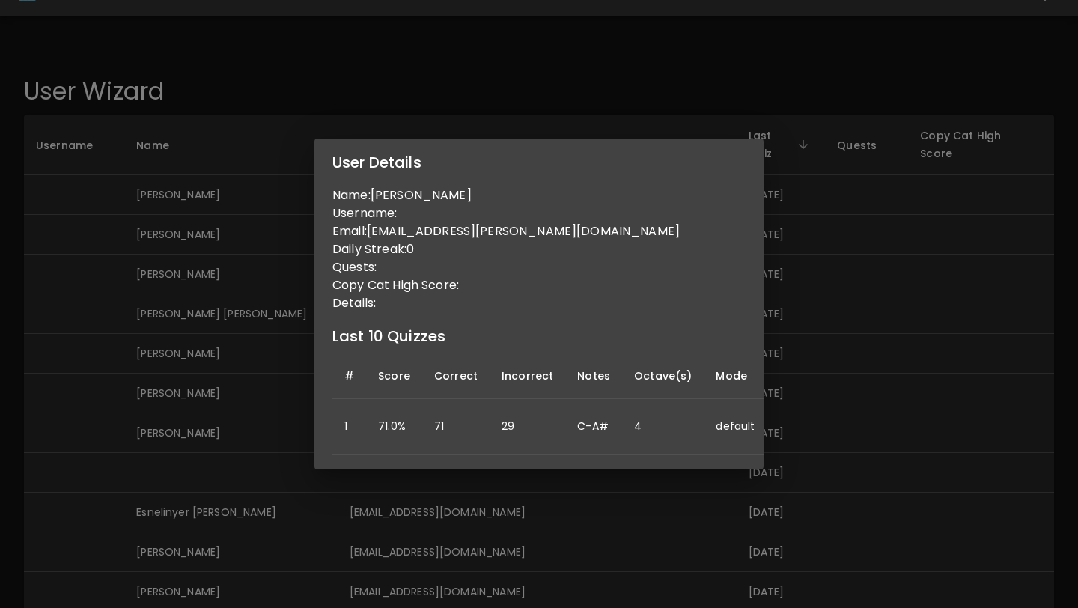
click at [808, 299] on div "User Details Name: [PERSON_NAME] Username: Email: [EMAIL_ADDRESS][PERSON_NAME][…" at bounding box center [539, 304] width 1078 height 608
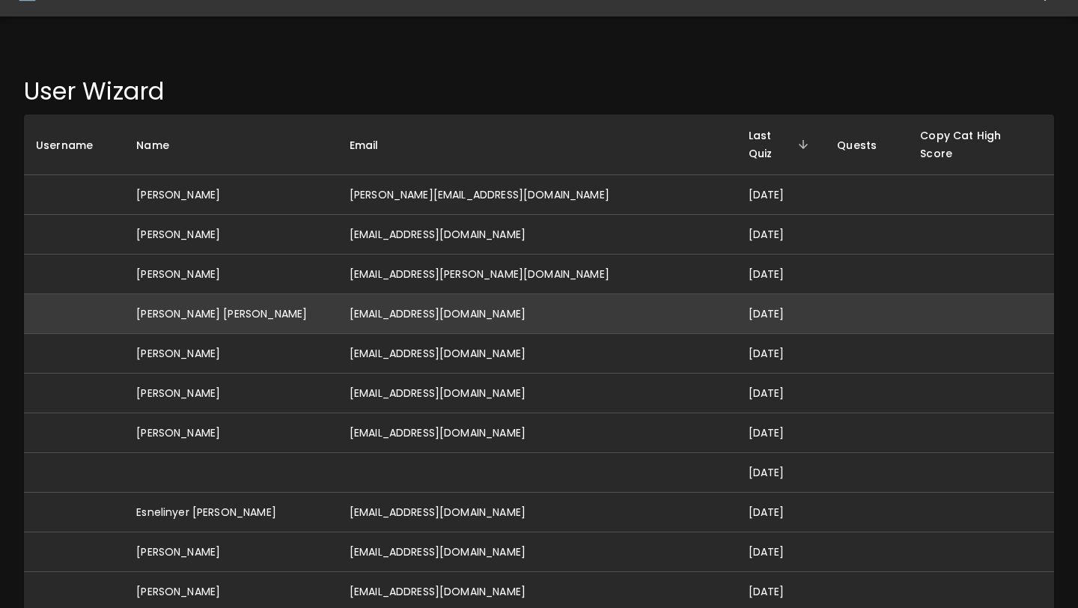
click at [737, 300] on td "[DATE]" at bounding box center [781, 314] width 89 height 40
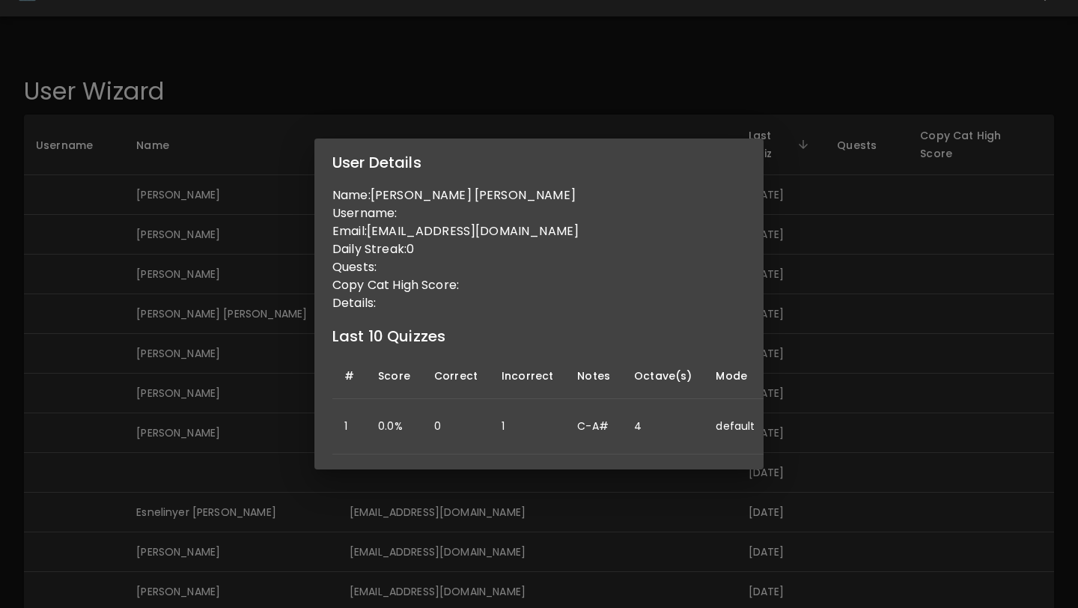
click at [778, 384] on div "User Details Name: [PERSON_NAME] [PERSON_NAME] Username: Email: [EMAIL_ADDRESS]…" at bounding box center [539, 304] width 1078 height 608
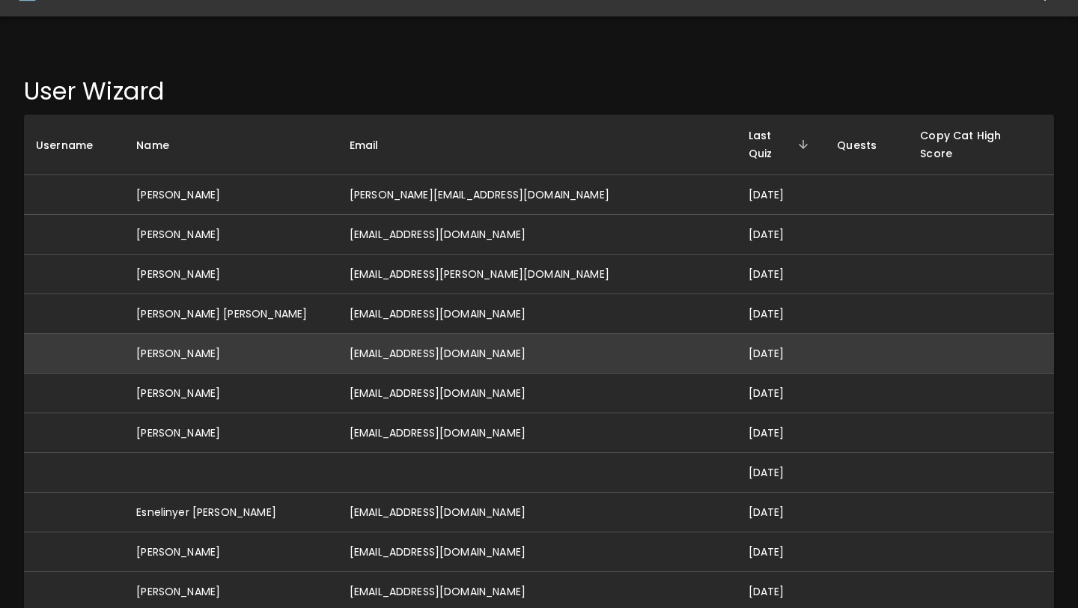
click at [737, 342] on td "[DATE]" at bounding box center [781, 354] width 89 height 40
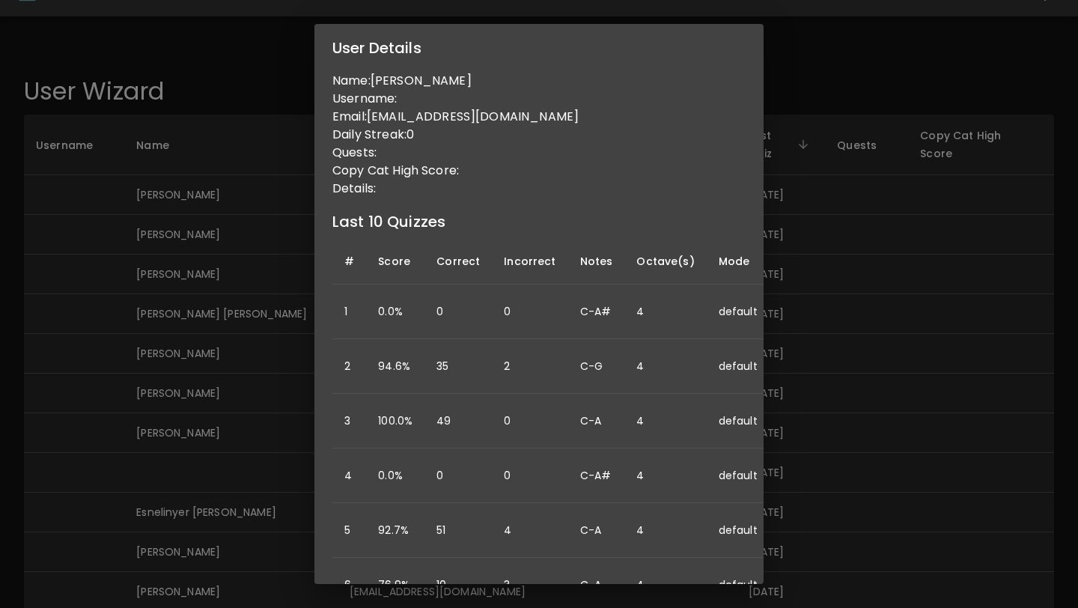
scroll to position [0, 127]
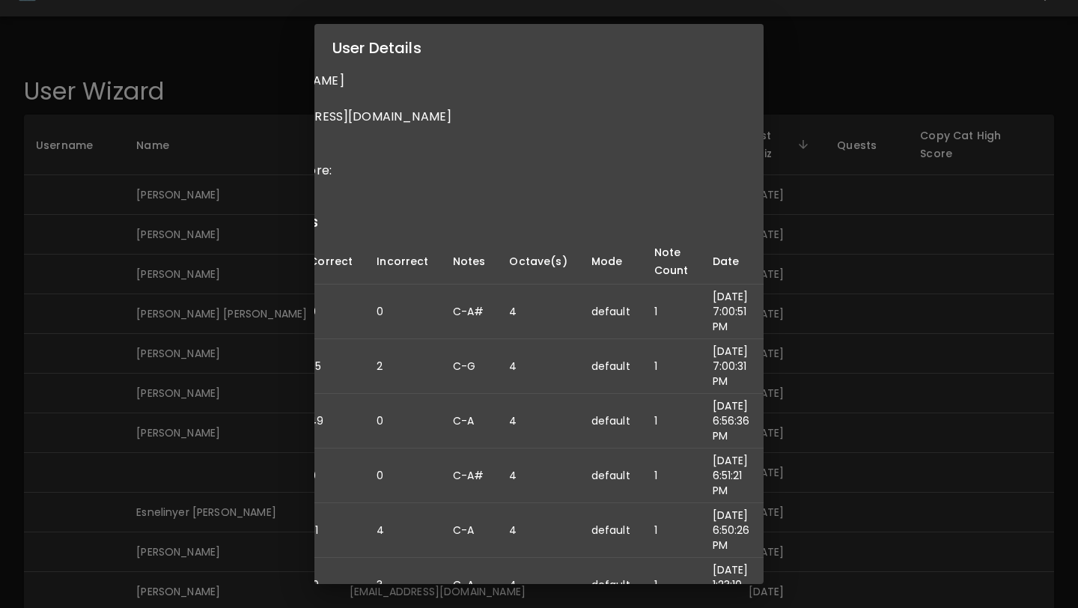
click at [845, 361] on div "User Details Name: [PERSON_NAME] Username: Email: [EMAIL_ADDRESS][DOMAIN_NAME] …" at bounding box center [539, 304] width 1078 height 608
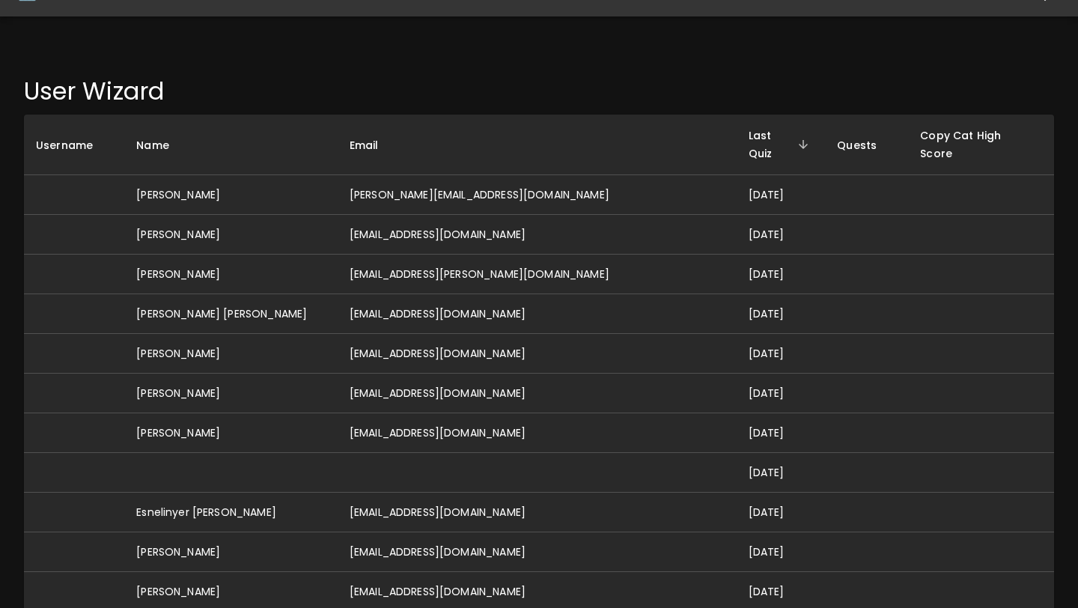
scroll to position [0, 0]
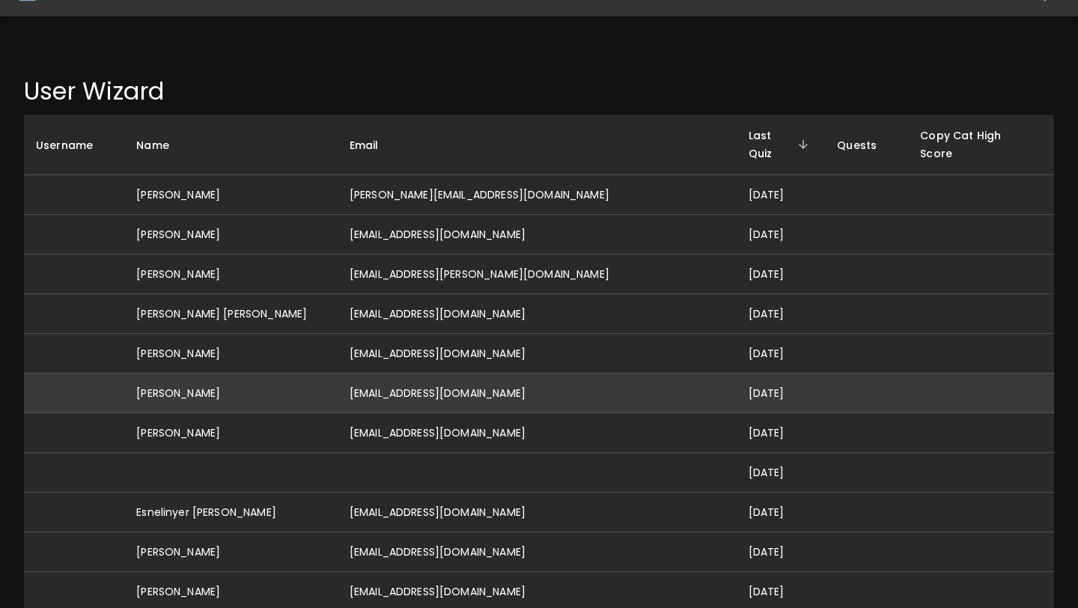
click at [737, 374] on td "[DATE]" at bounding box center [781, 394] width 89 height 40
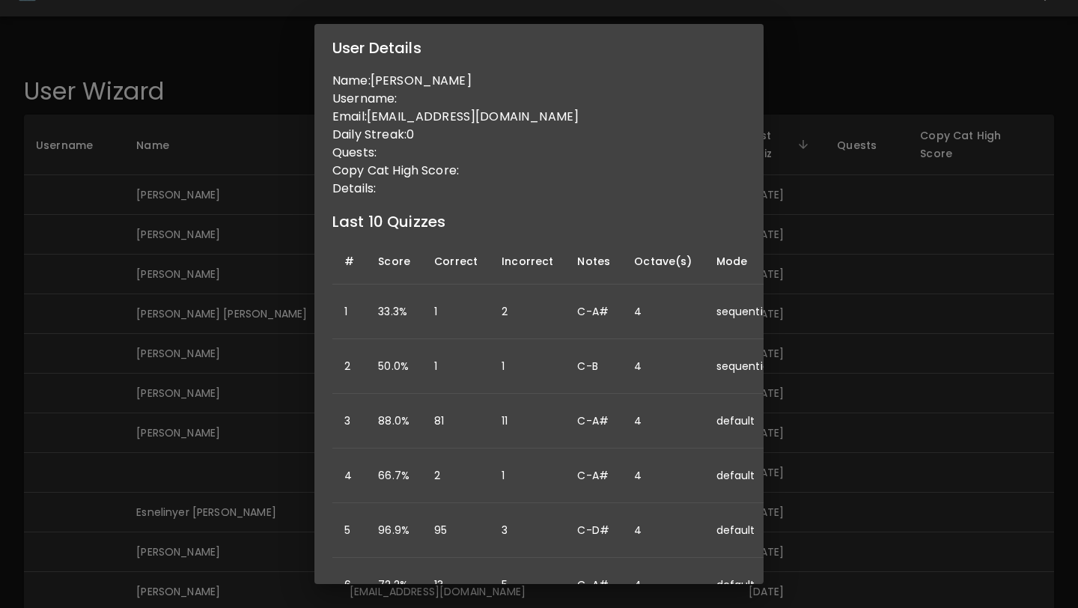
click at [850, 395] on div "User Details Name: [PERSON_NAME] Username: Email: [EMAIL_ADDRESS][DOMAIN_NAME] …" at bounding box center [539, 304] width 1078 height 608
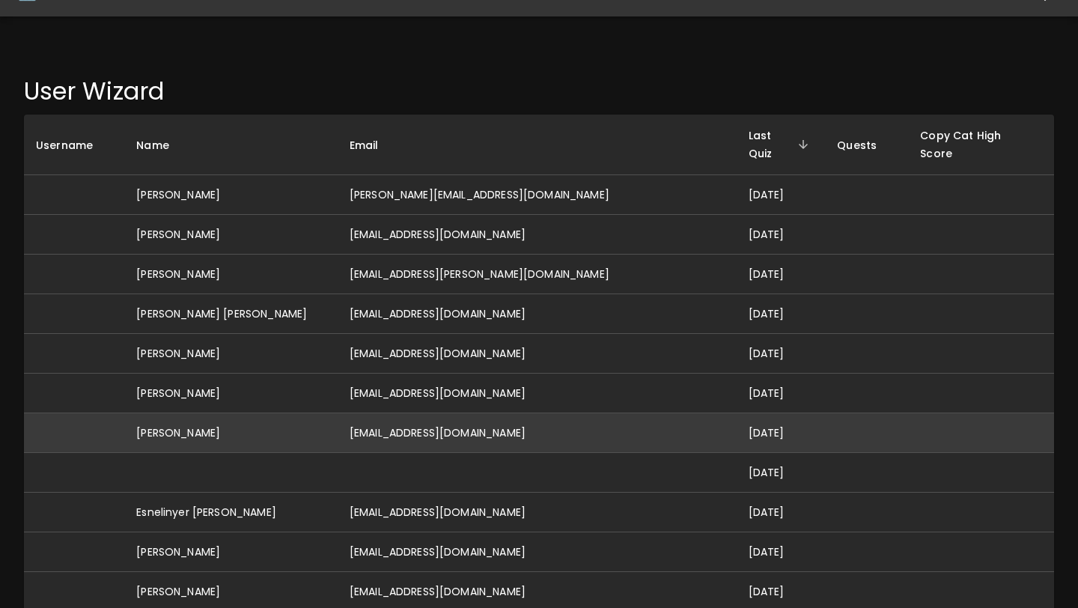
scroll to position [76, 0]
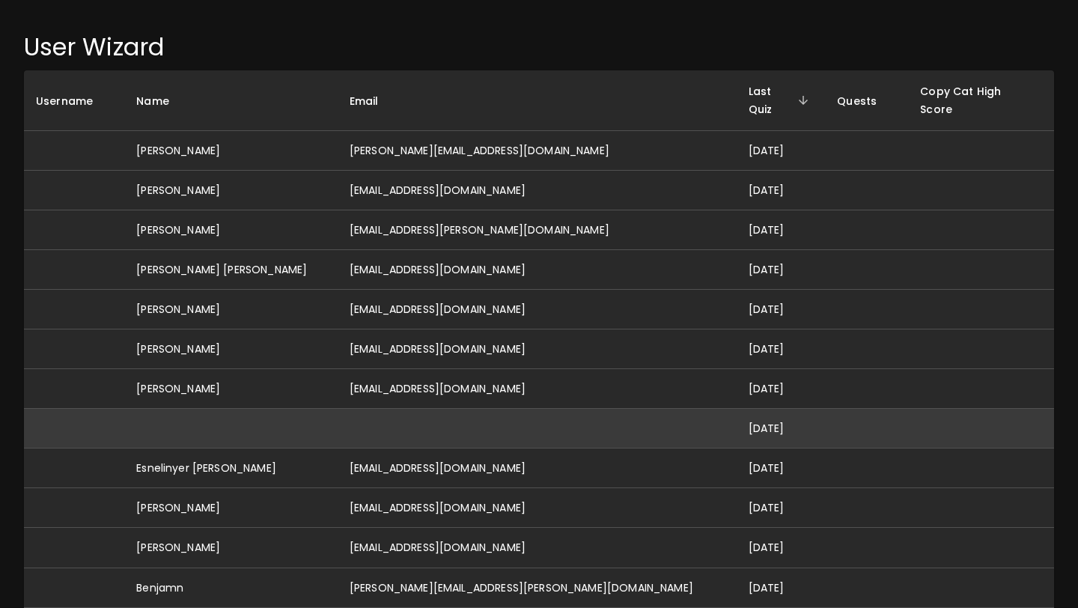
click at [737, 413] on td "[DATE]" at bounding box center [781, 429] width 89 height 40
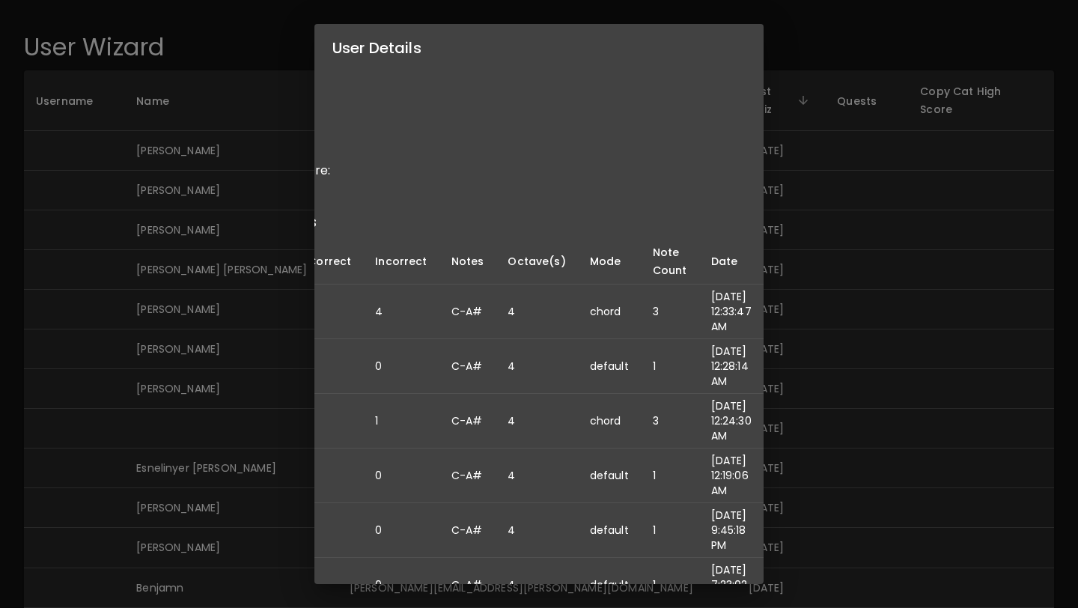
scroll to position [0, 0]
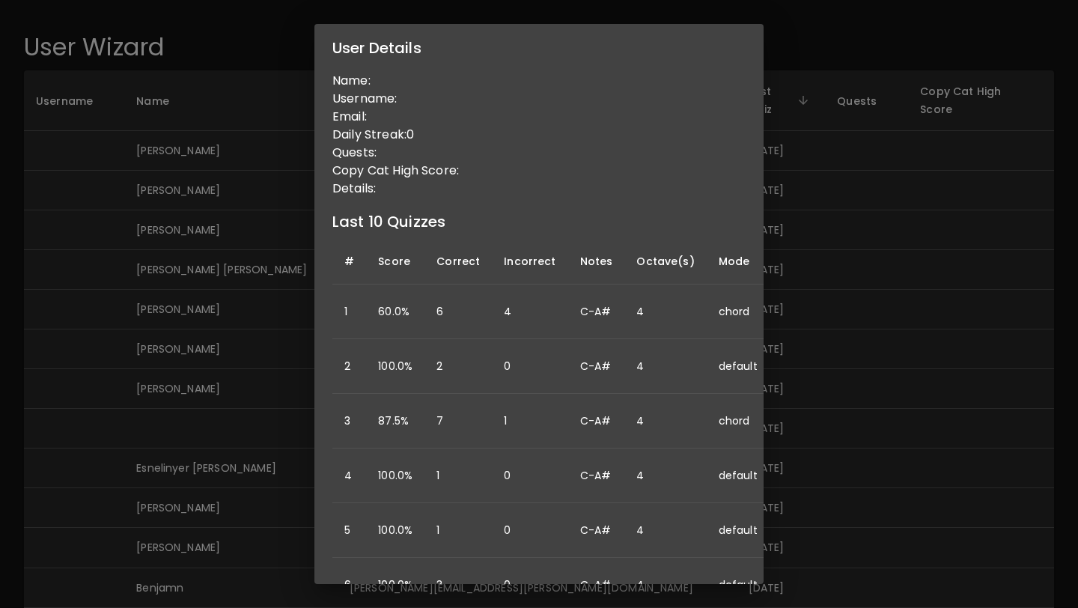
click at [786, 362] on div "User Details Name: Username: Email: Daily Streak: 0 Quests: Copy Cat High Score…" at bounding box center [539, 304] width 1078 height 608
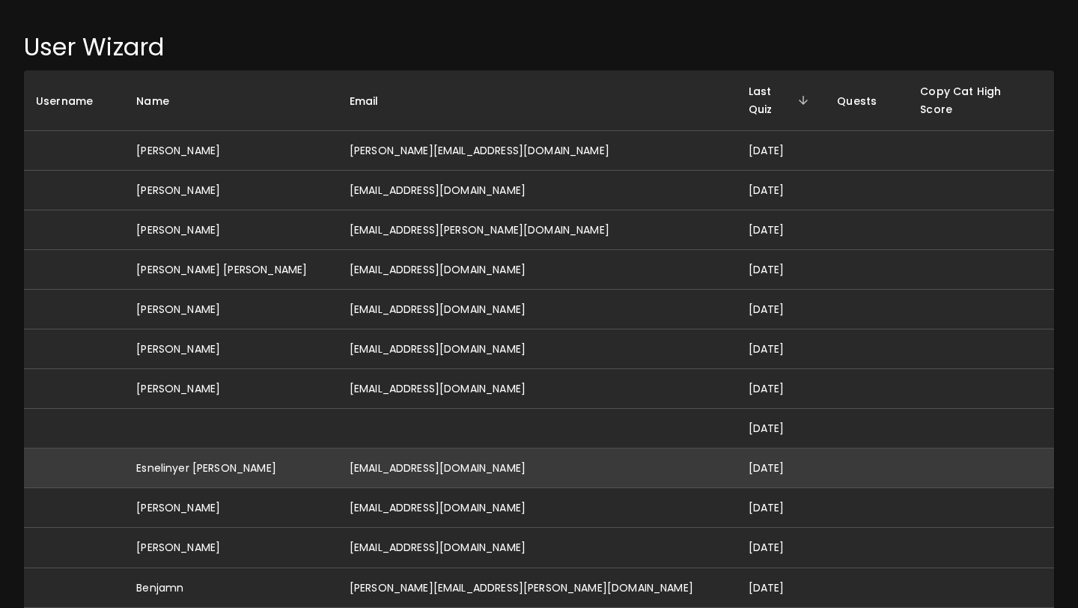
click at [546, 467] on td "[EMAIL_ADDRESS][DOMAIN_NAME]" at bounding box center [537, 469] width 399 height 40
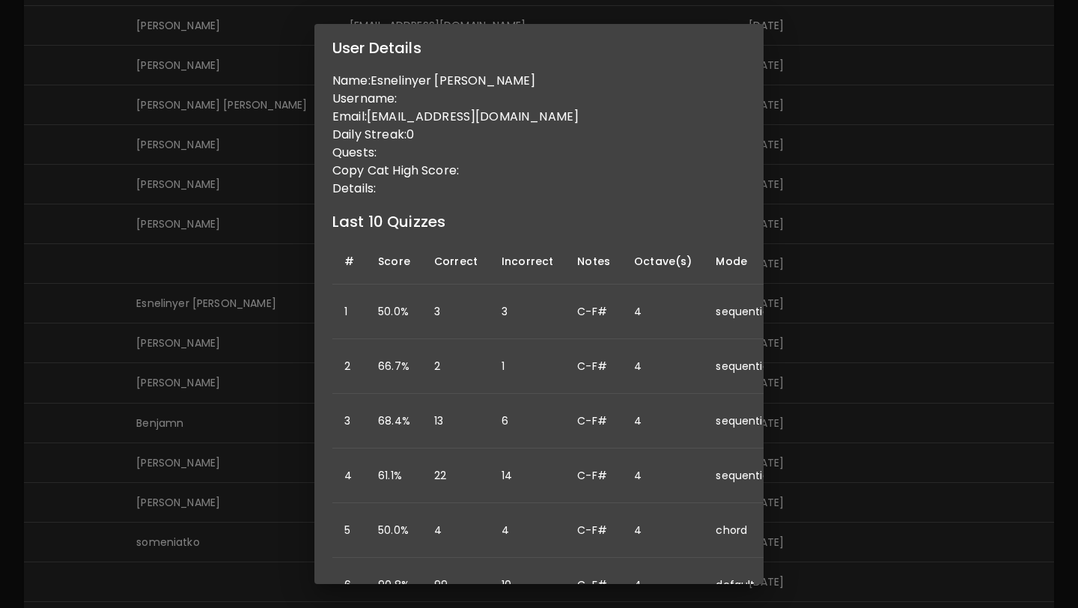
click at [884, 348] on div "User Details Name: Esnelinyer Milian [PERSON_NAME] Username: Email: [EMAIL_ADDR…" at bounding box center [539, 304] width 1078 height 608
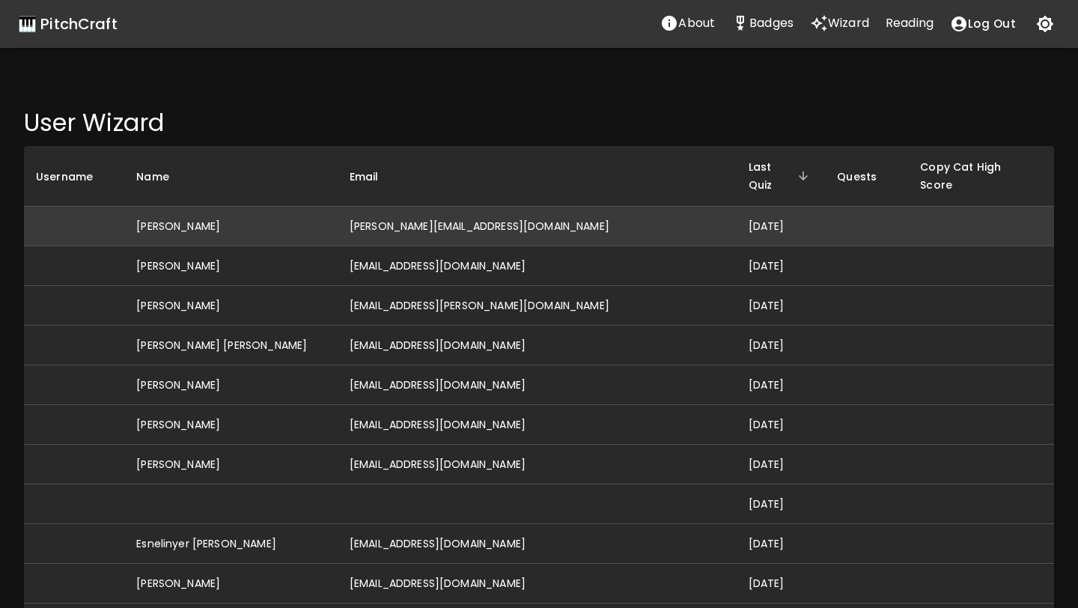
click at [536, 207] on td "[PERSON_NAME][EMAIL_ADDRESS][DOMAIN_NAME]" at bounding box center [537, 227] width 399 height 40
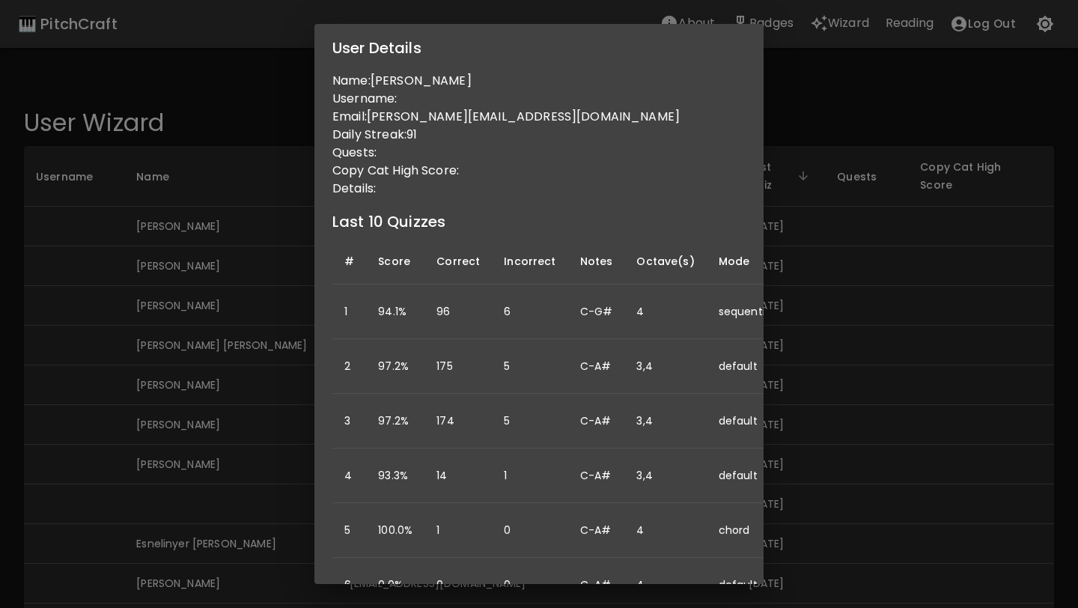
click at [864, 320] on div "User Details Name: [PERSON_NAME] Username: Email: [PERSON_NAME][EMAIL_ADDRESS][…" at bounding box center [539, 304] width 1078 height 608
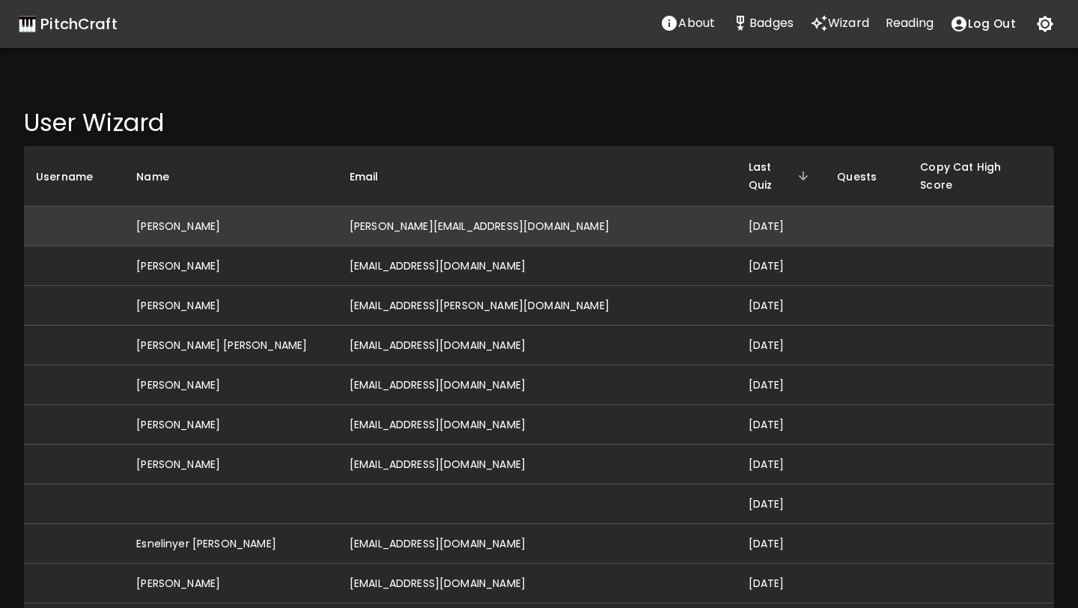
click at [530, 207] on td "[PERSON_NAME][EMAIL_ADDRESS][DOMAIN_NAME]" at bounding box center [537, 227] width 399 height 40
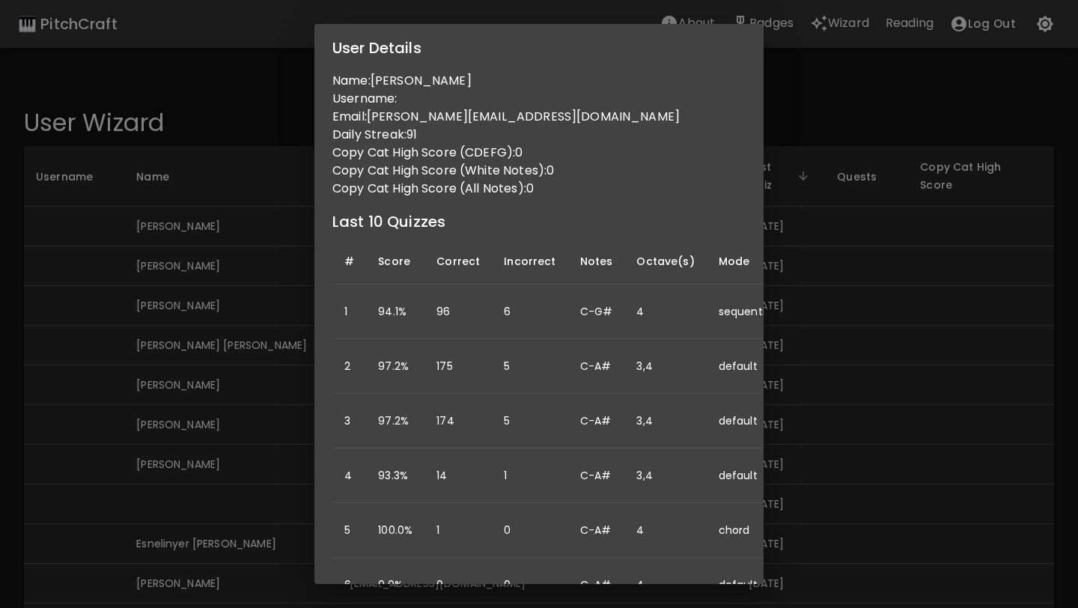
click at [804, 261] on div "User Details Name: [PERSON_NAME] Username: Email: [PERSON_NAME][EMAIL_ADDRESS][…" at bounding box center [539, 304] width 1078 height 608
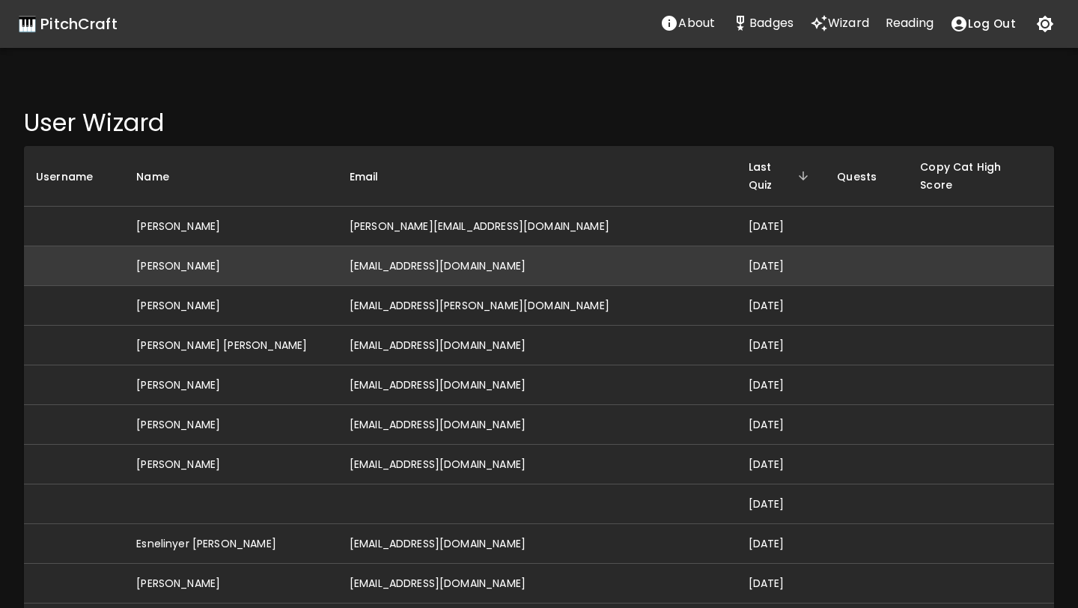
click at [545, 258] on td "[EMAIL_ADDRESS][DOMAIN_NAME]" at bounding box center [537, 266] width 399 height 40
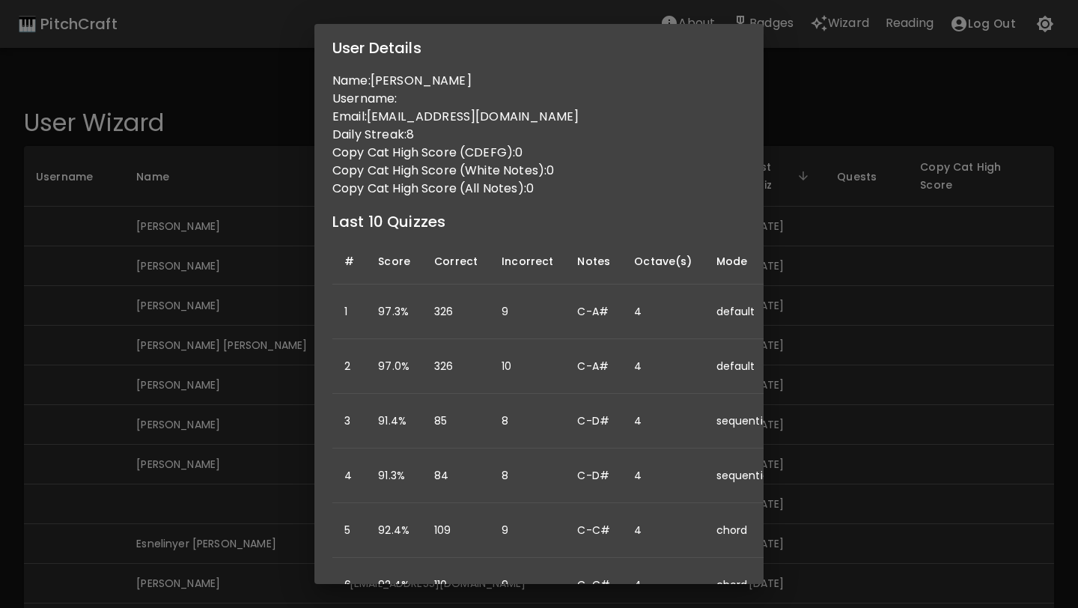
click at [796, 245] on div "User Details Name: [PERSON_NAME] Username: Email: [EMAIL_ADDRESS][DOMAIN_NAME] …" at bounding box center [539, 304] width 1078 height 608
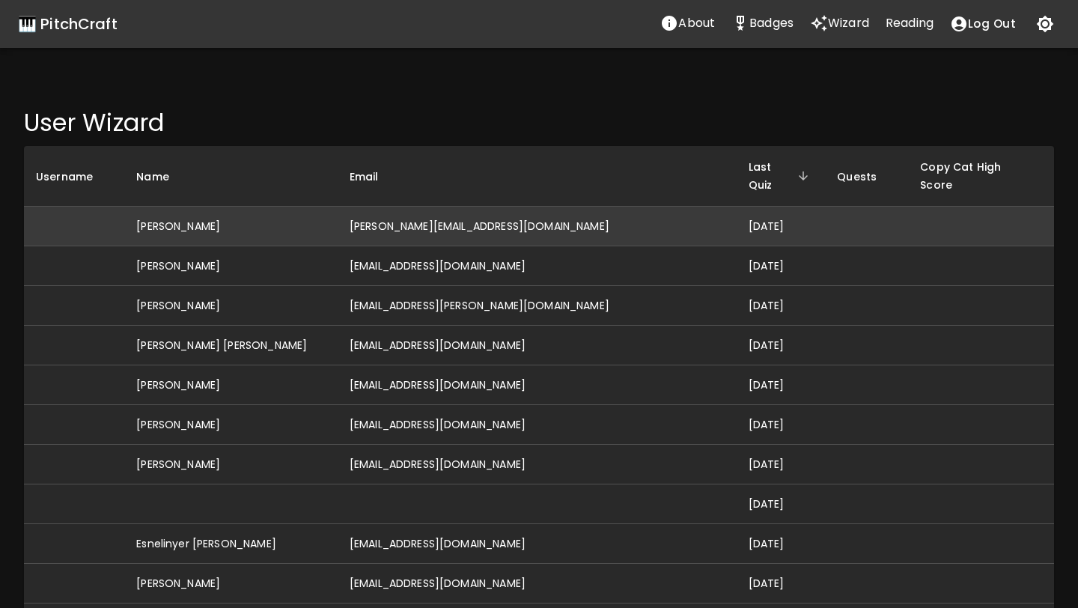
click at [505, 207] on td "[PERSON_NAME][EMAIL_ADDRESS][DOMAIN_NAME]" at bounding box center [537, 227] width 399 height 40
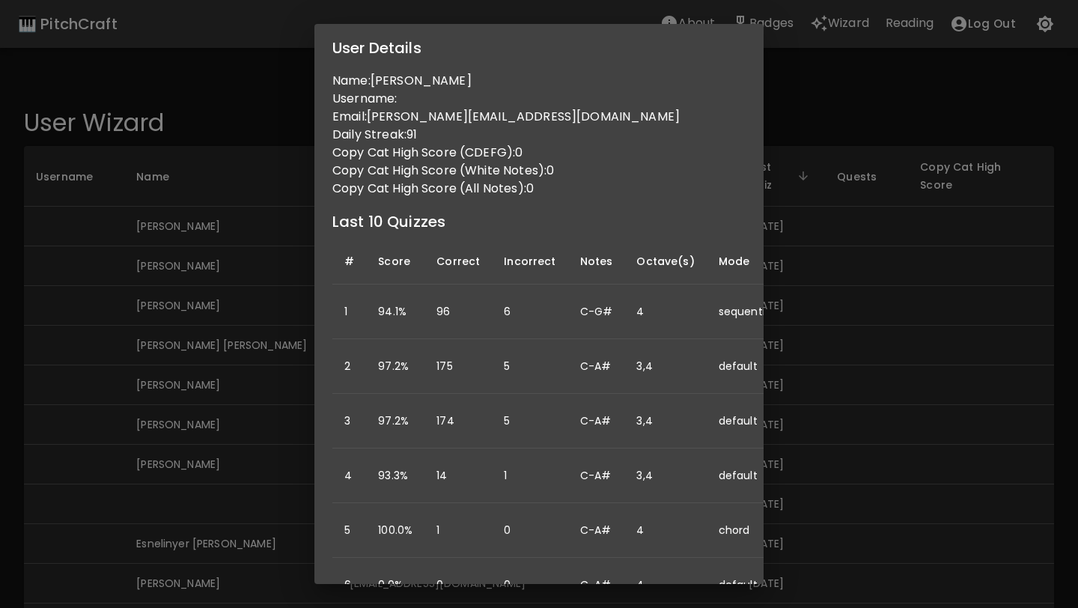
click at [267, 412] on div "User Details Name: [PERSON_NAME] Username: Email: [PERSON_NAME][EMAIL_ADDRESS][…" at bounding box center [539, 304] width 1078 height 608
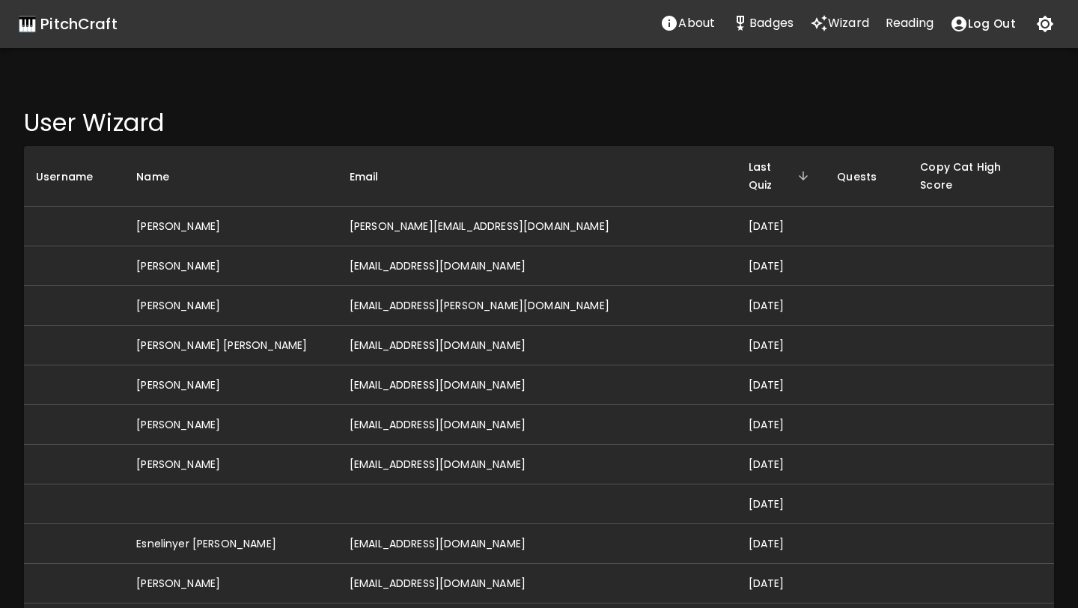
click at [267, 412] on td "[PERSON_NAME]" at bounding box center [230, 425] width 213 height 40
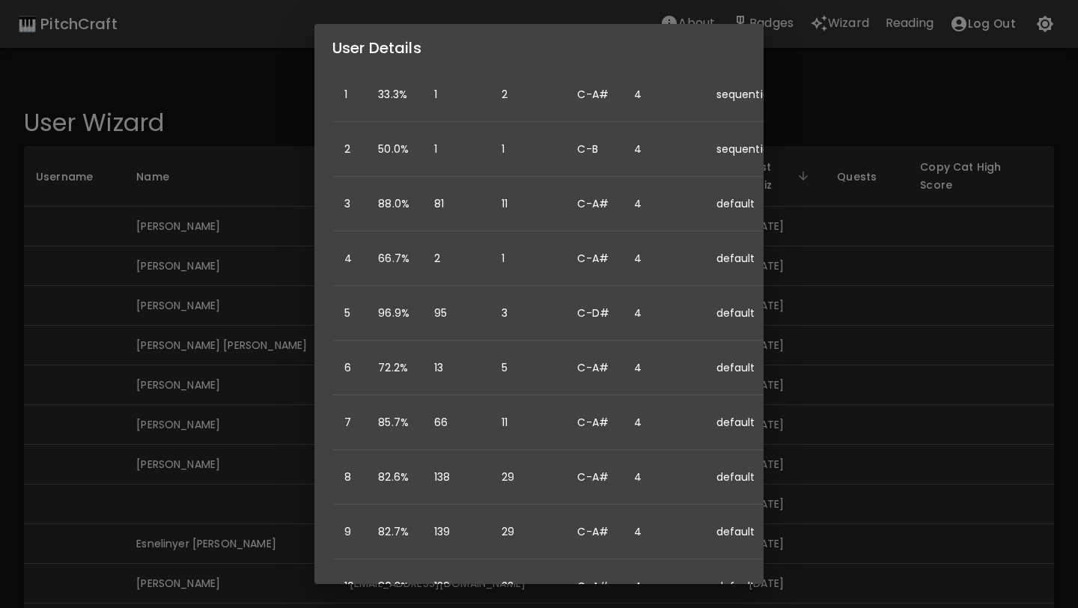
click at [800, 366] on div "User Details Name: [PERSON_NAME] Username: Email: [EMAIL_ADDRESS][DOMAIN_NAME] …" at bounding box center [539, 304] width 1078 height 608
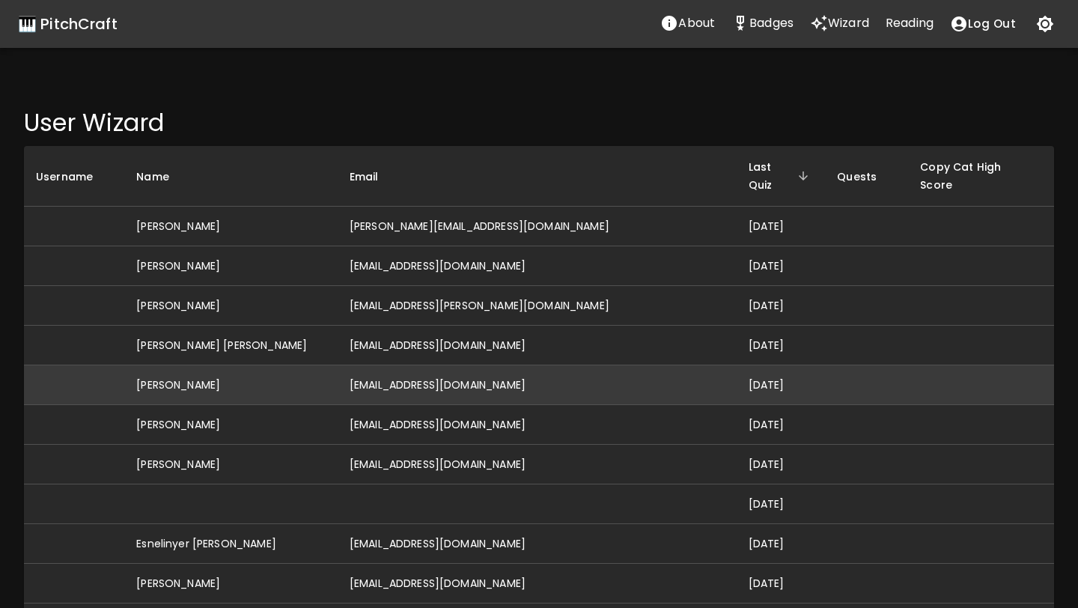
click at [737, 371] on td "[DATE]" at bounding box center [781, 385] width 89 height 40
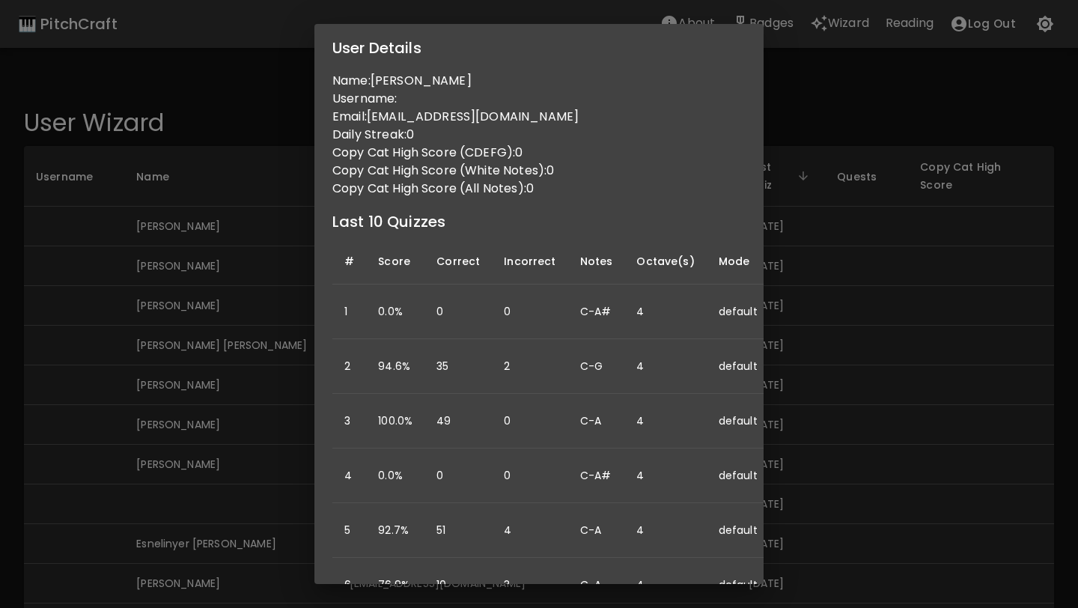
click at [807, 337] on div "User Details Name: [PERSON_NAME] Username: Email: [EMAIL_ADDRESS][DOMAIN_NAME] …" at bounding box center [539, 304] width 1078 height 608
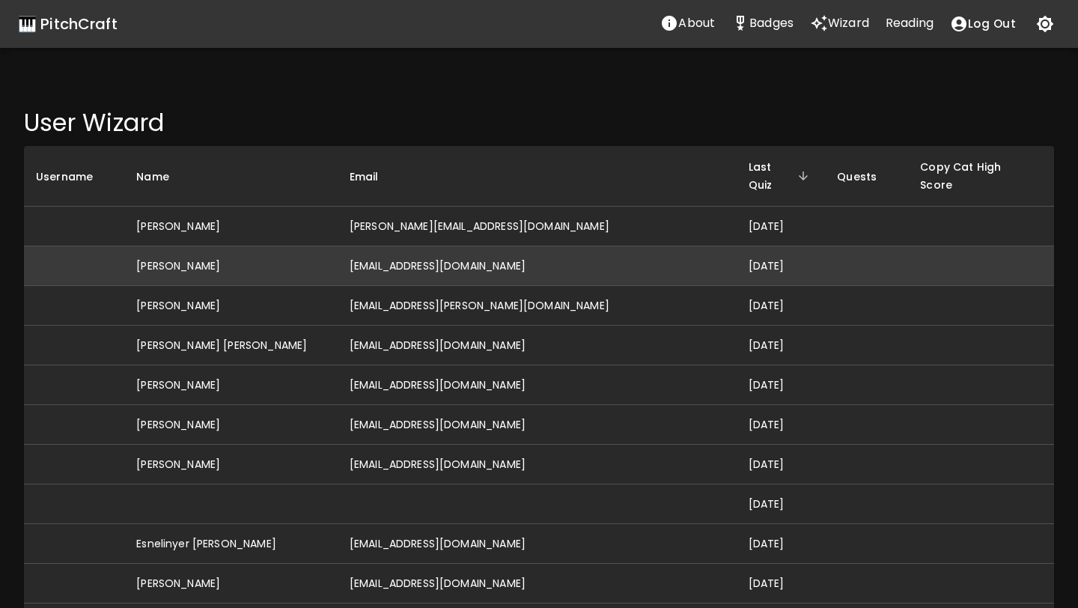
click at [737, 247] on td "[DATE]" at bounding box center [781, 266] width 89 height 40
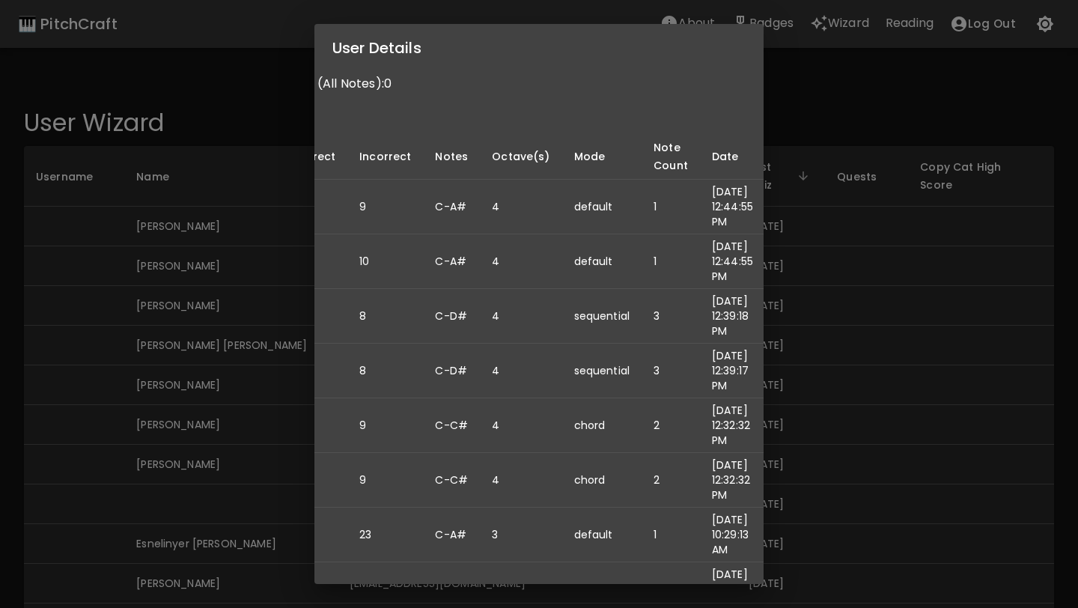
scroll to position [0, 142]
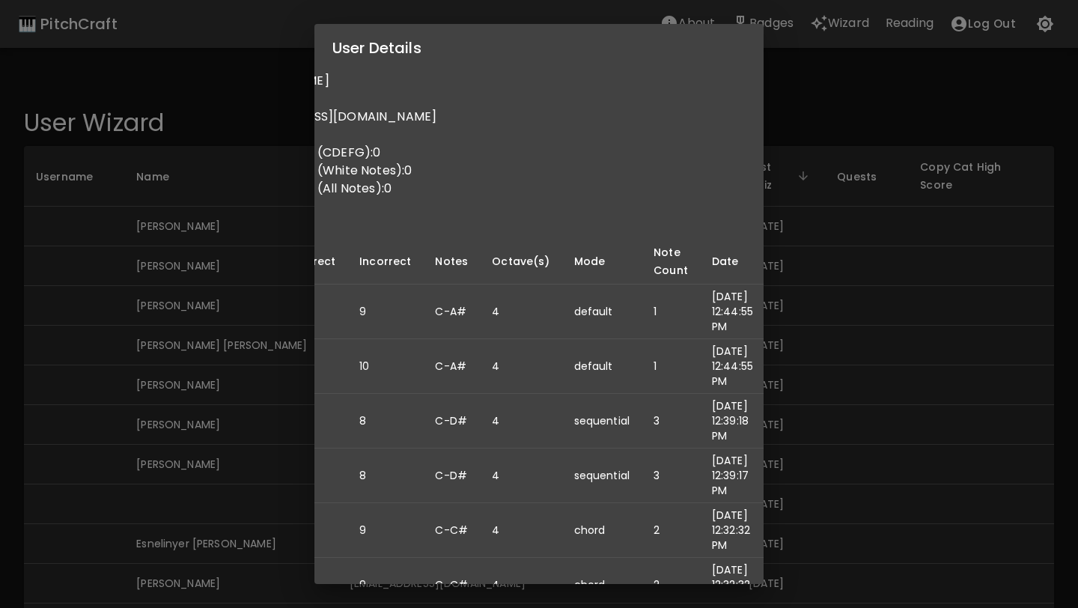
click at [872, 324] on div "User Details Name: [PERSON_NAME] Username: Email: [EMAIL_ADDRESS][DOMAIN_NAME] …" at bounding box center [539, 304] width 1078 height 608
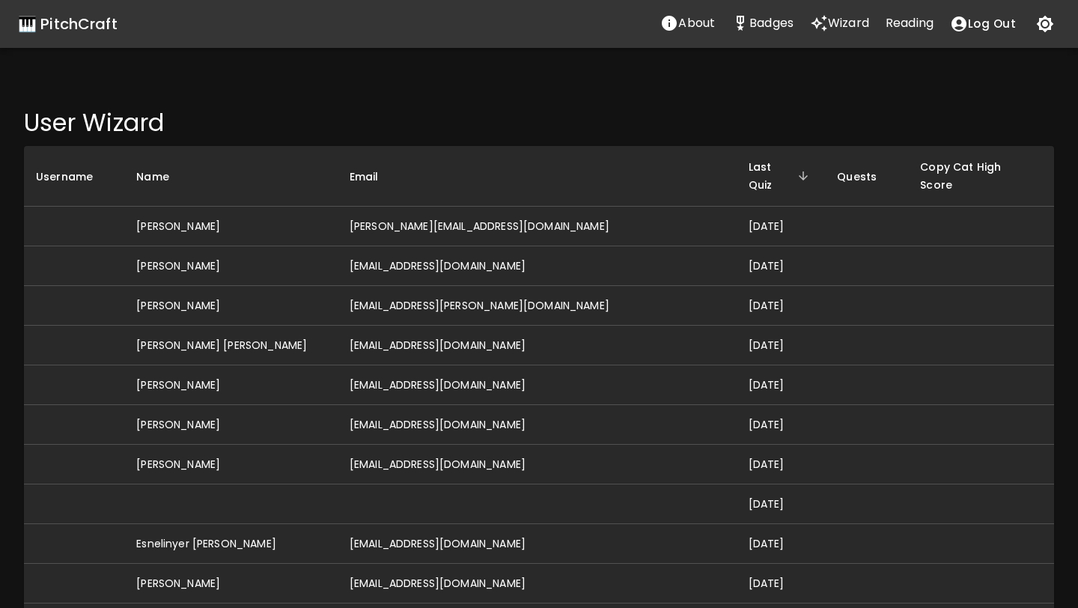
scroll to position [0, 0]
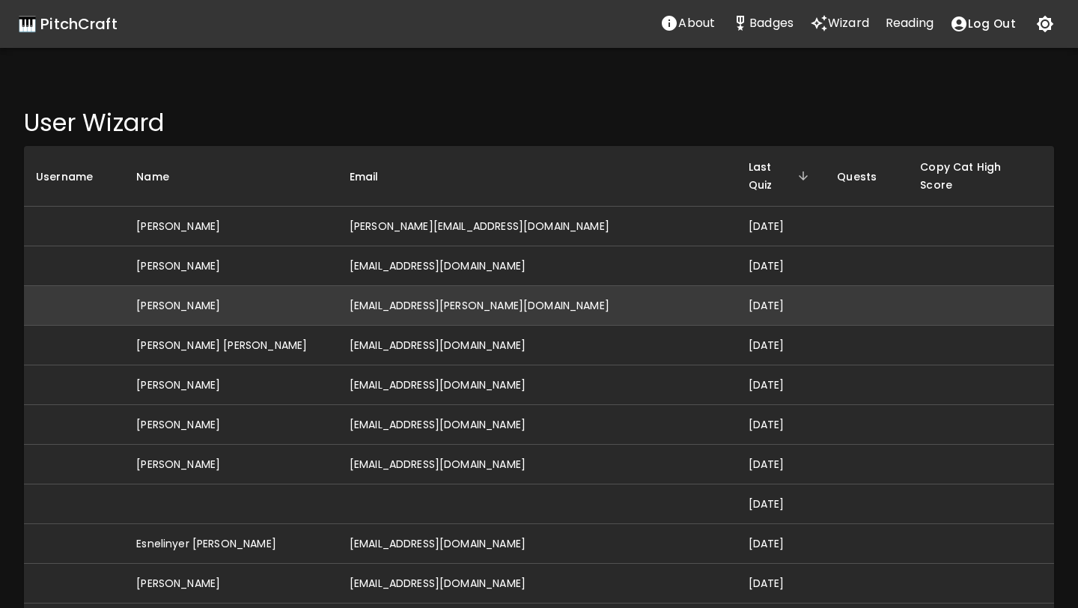
click at [737, 286] on td "[DATE]" at bounding box center [781, 306] width 89 height 40
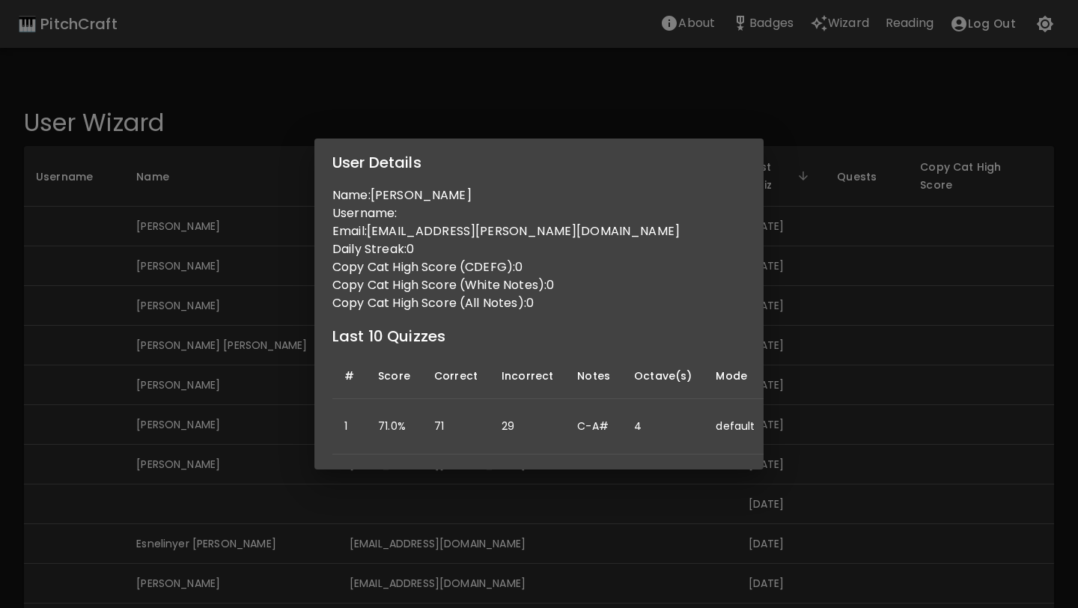
click at [781, 310] on div "User Details Name: [PERSON_NAME] Username: Email: [EMAIL_ADDRESS][PERSON_NAME][…" at bounding box center [539, 304] width 1078 height 608
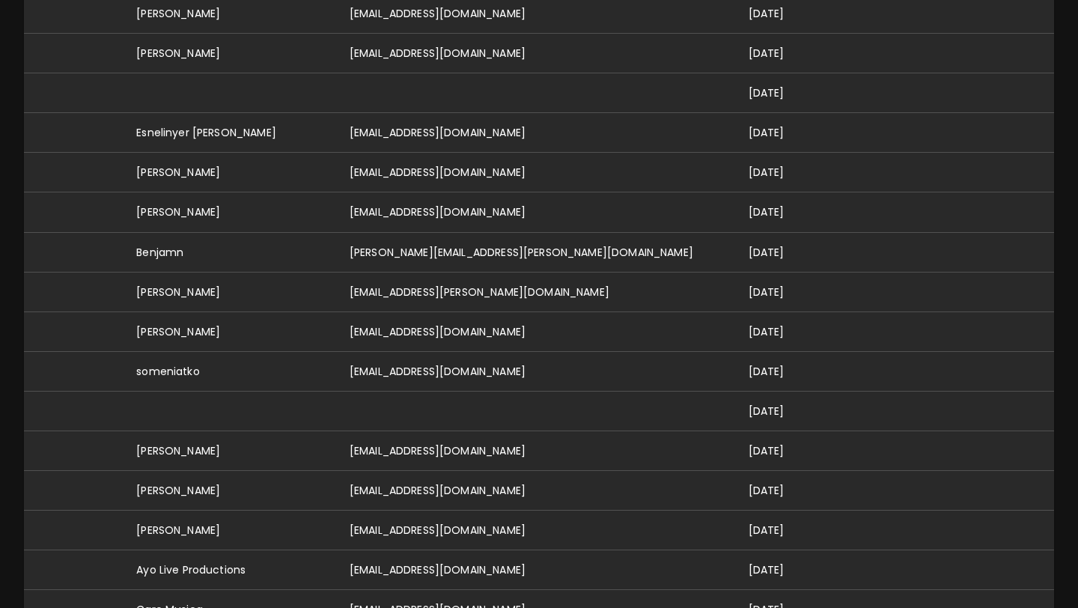
scroll to position [414, 0]
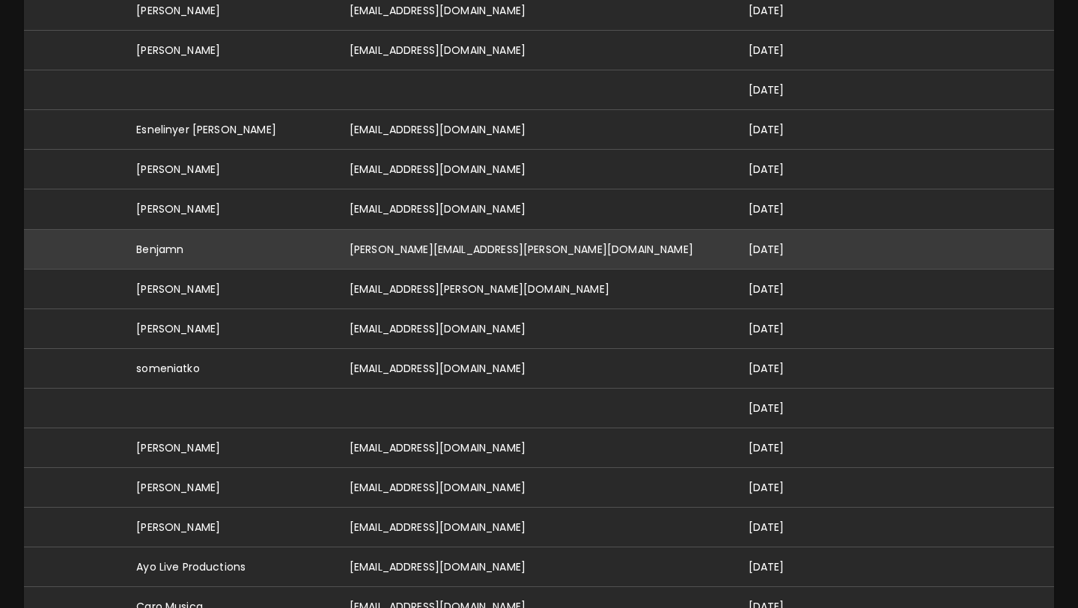
click at [577, 238] on td "[PERSON_NAME][EMAIL_ADDRESS][PERSON_NAME][DOMAIN_NAME]" at bounding box center [537, 249] width 399 height 40
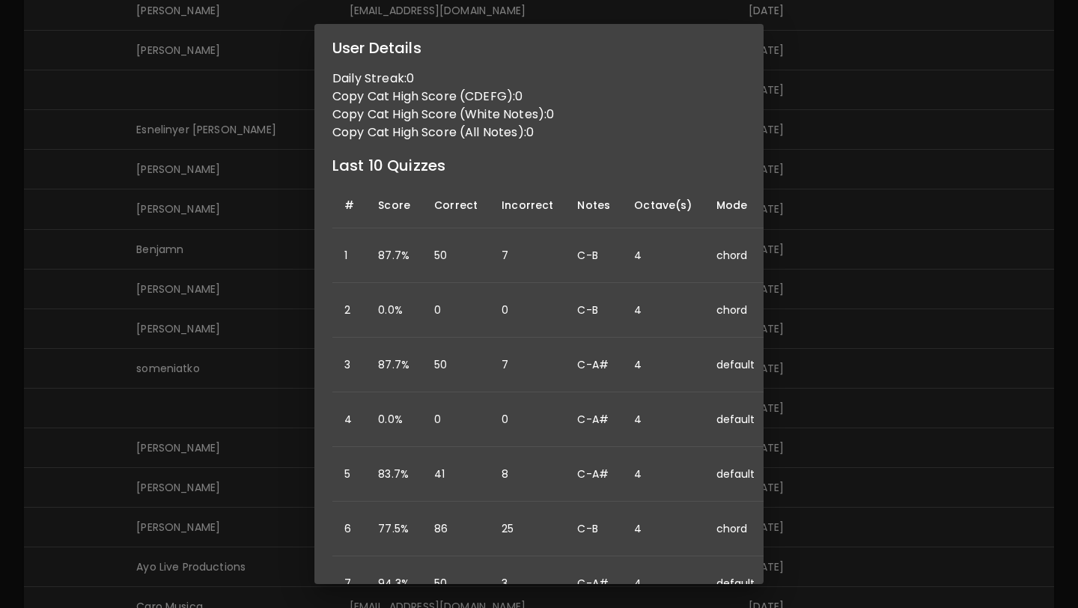
scroll to position [112, 0]
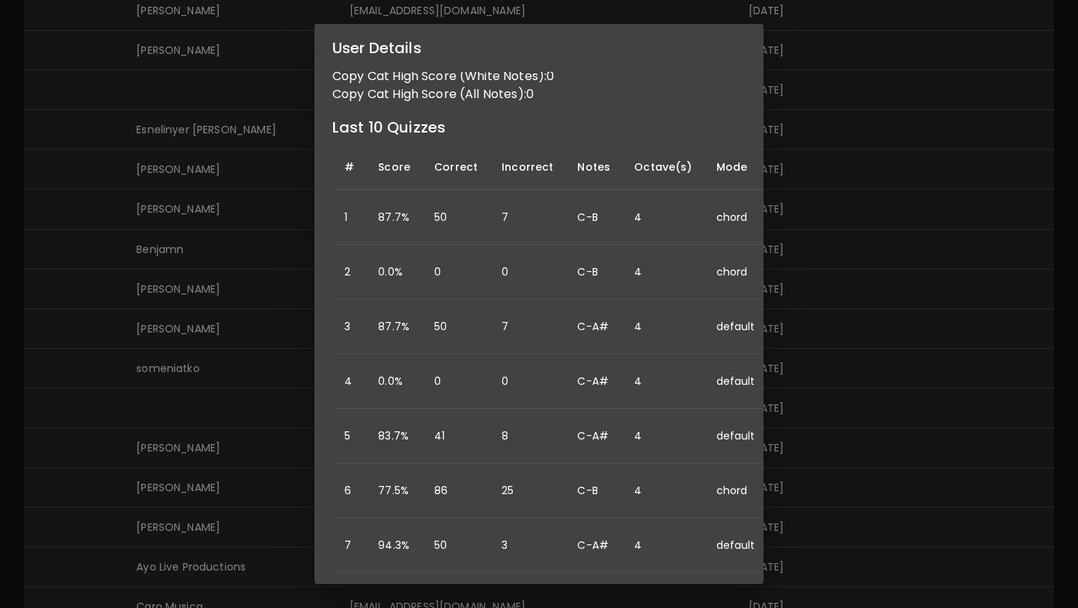
click at [812, 276] on div "User Details Name: [PERSON_NAME] Username: Email: [PERSON_NAME][EMAIL_ADDRESS][…" at bounding box center [539, 304] width 1078 height 608
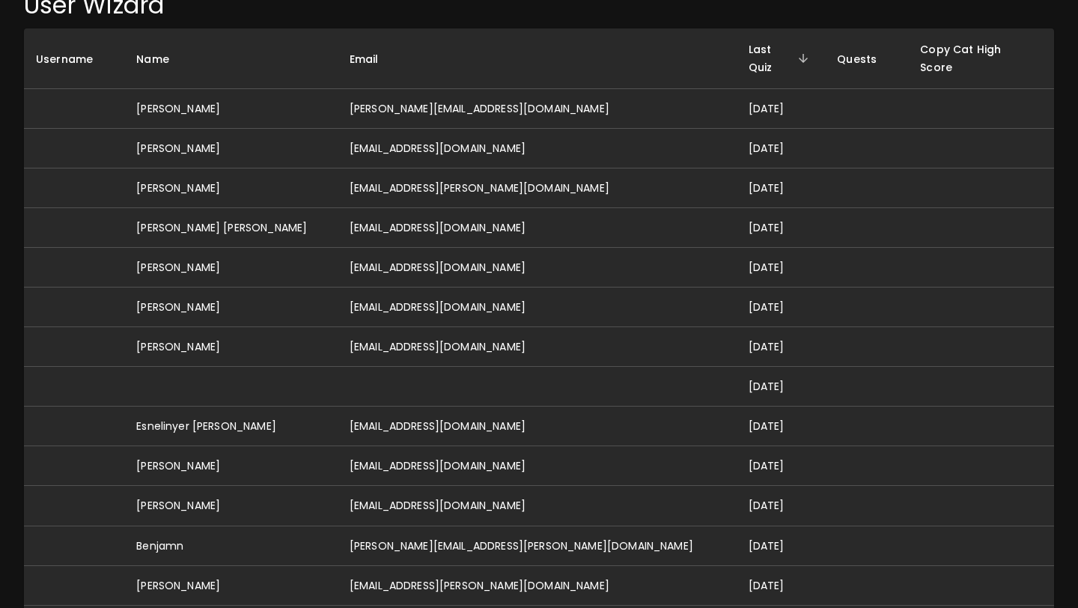
scroll to position [0, 0]
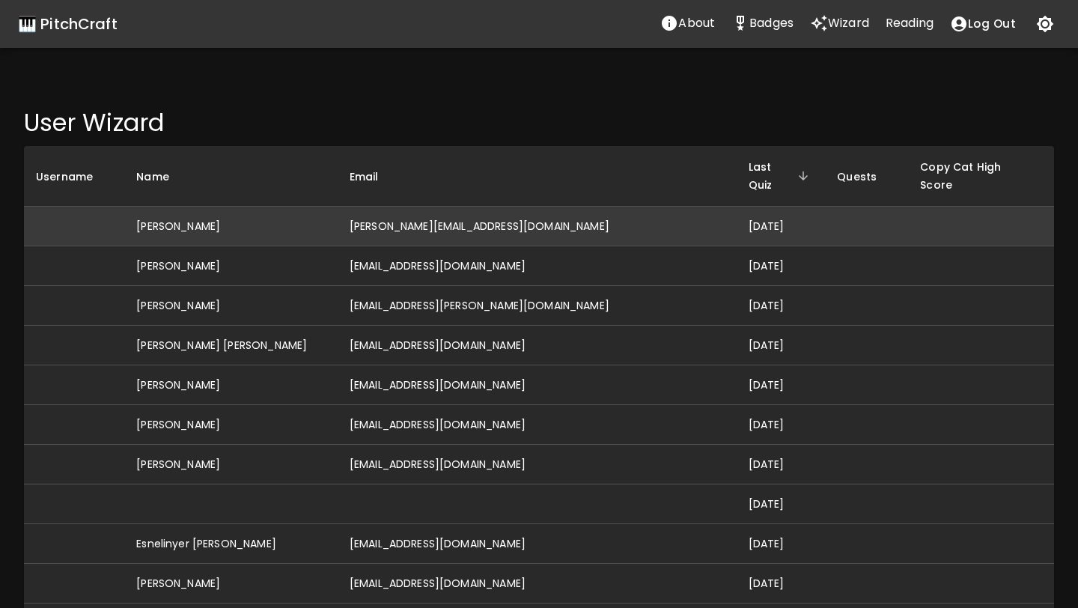
click at [489, 213] on td "[PERSON_NAME][EMAIL_ADDRESS][DOMAIN_NAME]" at bounding box center [537, 227] width 399 height 40
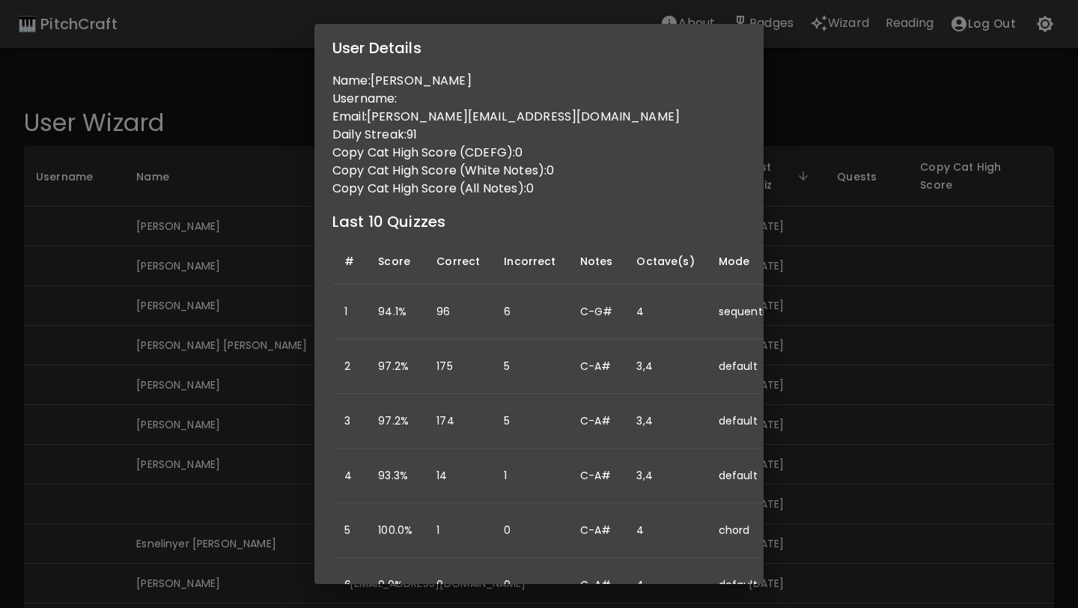
click at [270, 246] on div "User Details Name: [PERSON_NAME] Username: Email: [PERSON_NAME][EMAIL_ADDRESS][…" at bounding box center [539, 304] width 1078 height 608
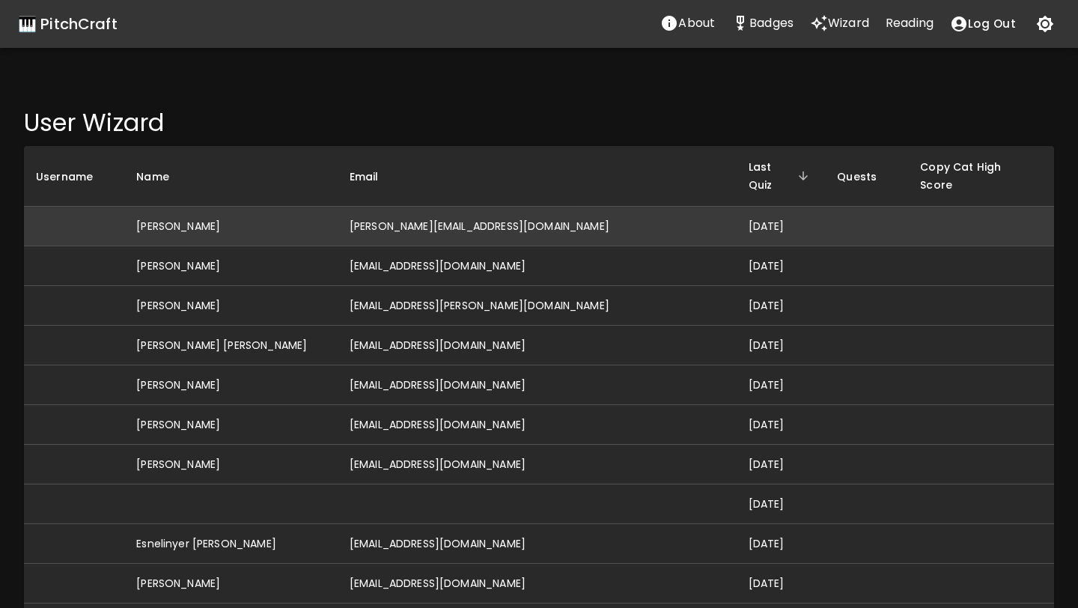
click at [480, 211] on td "[PERSON_NAME][EMAIL_ADDRESS][DOMAIN_NAME]" at bounding box center [537, 227] width 399 height 40
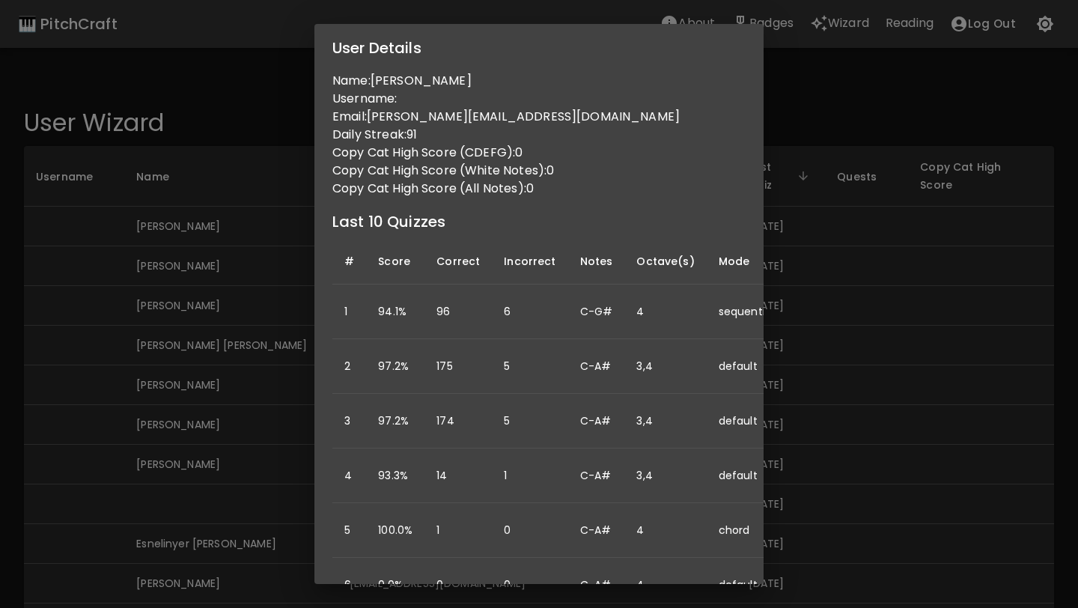
click at [226, 270] on div "User Details Name: [PERSON_NAME] Username: Email: [PERSON_NAME][EMAIL_ADDRESS][…" at bounding box center [539, 304] width 1078 height 608
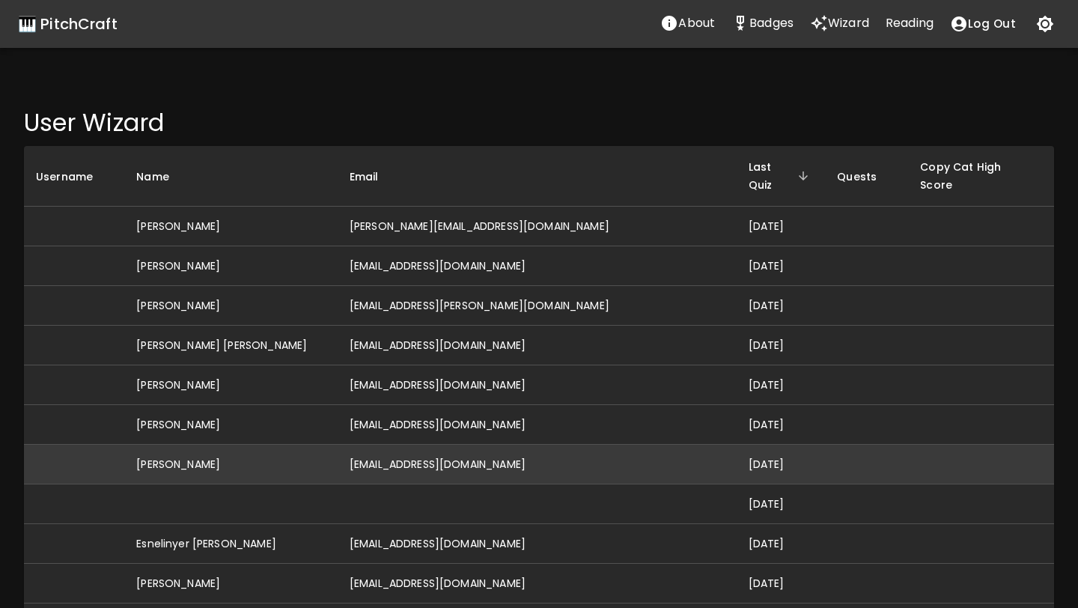
click at [511, 452] on td "[EMAIL_ADDRESS][DOMAIN_NAME]" at bounding box center [537, 465] width 399 height 40
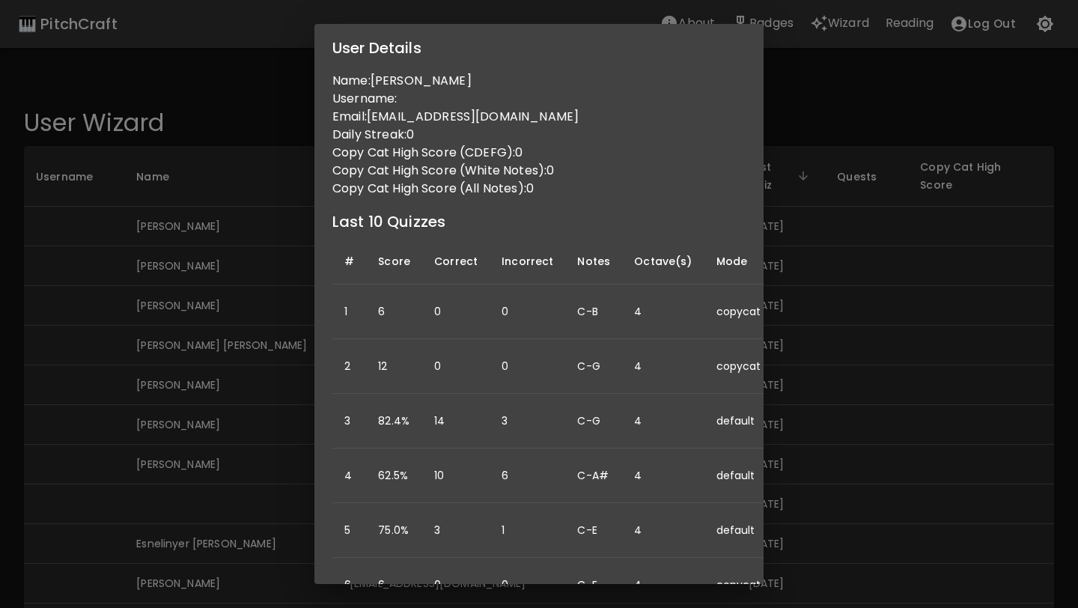
click at [804, 454] on div "User Details Name: [PERSON_NAME] Username: Email: [EMAIL_ADDRESS][DOMAIN_NAME] …" at bounding box center [539, 304] width 1078 height 608
